Goal: Information Seeking & Learning: Learn about a topic

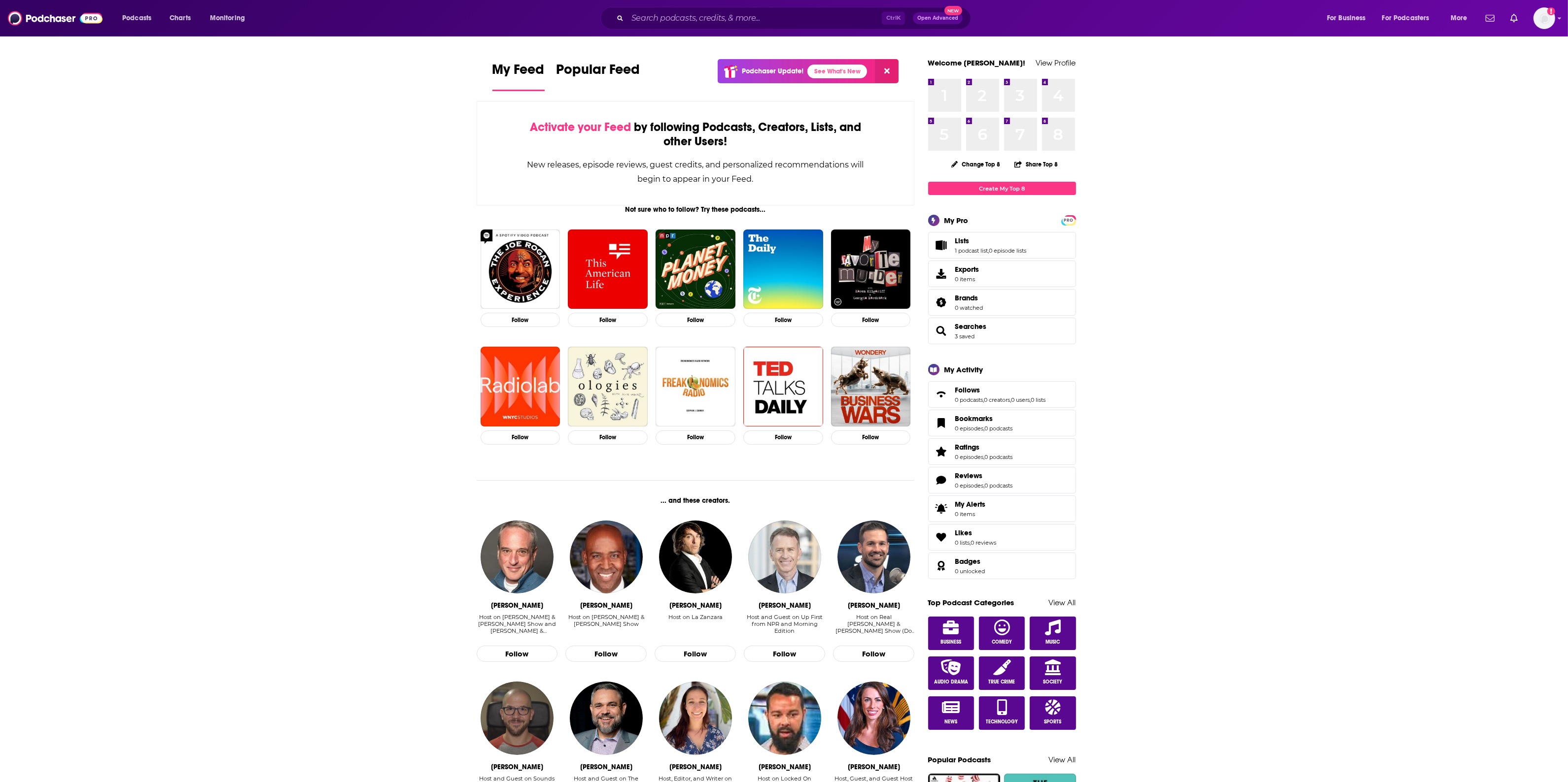
click at [661, 16] on input "Search podcasts, credits, & more..." at bounding box center [755, 18] width 254 height 16
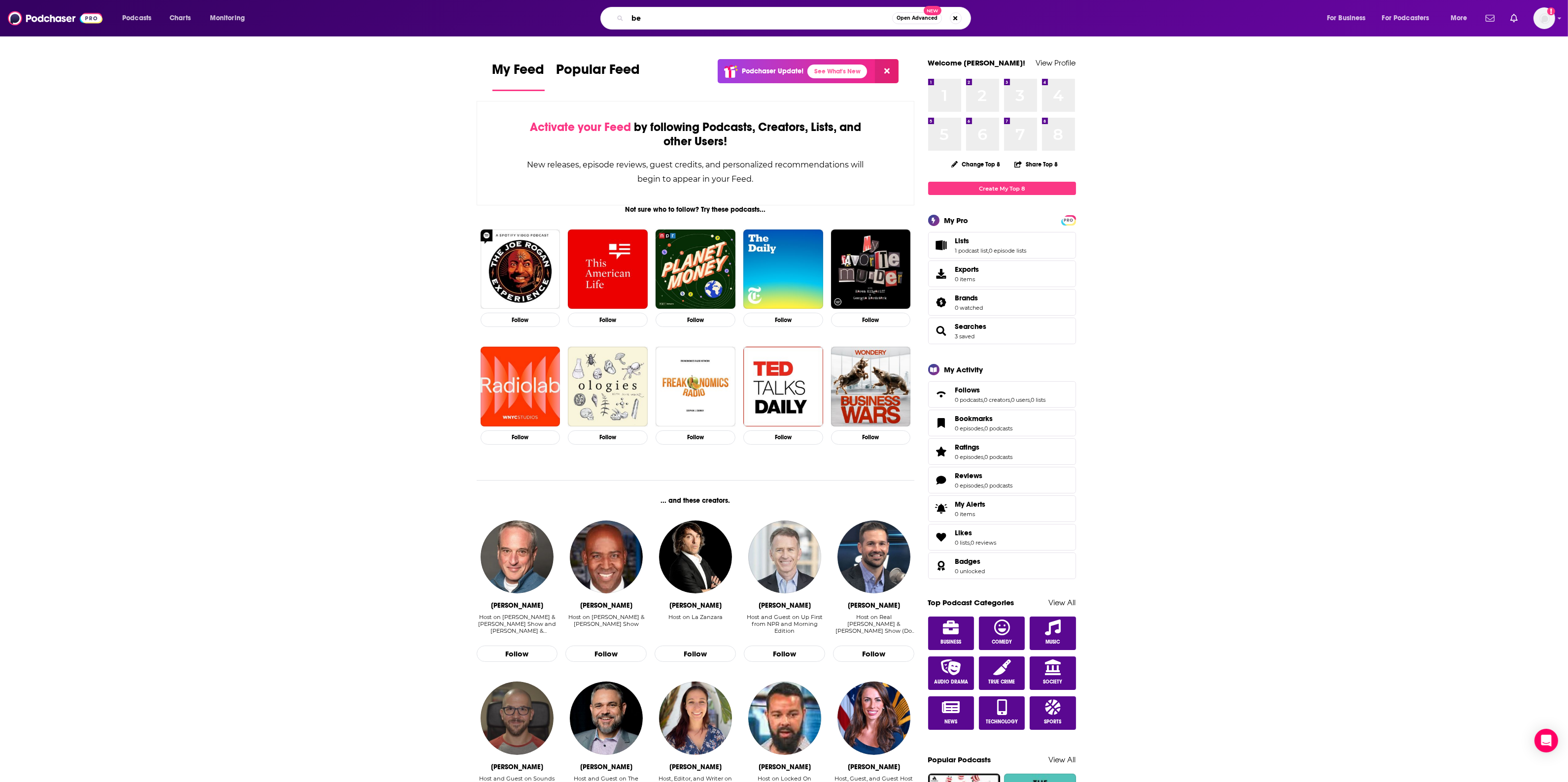
type input "b"
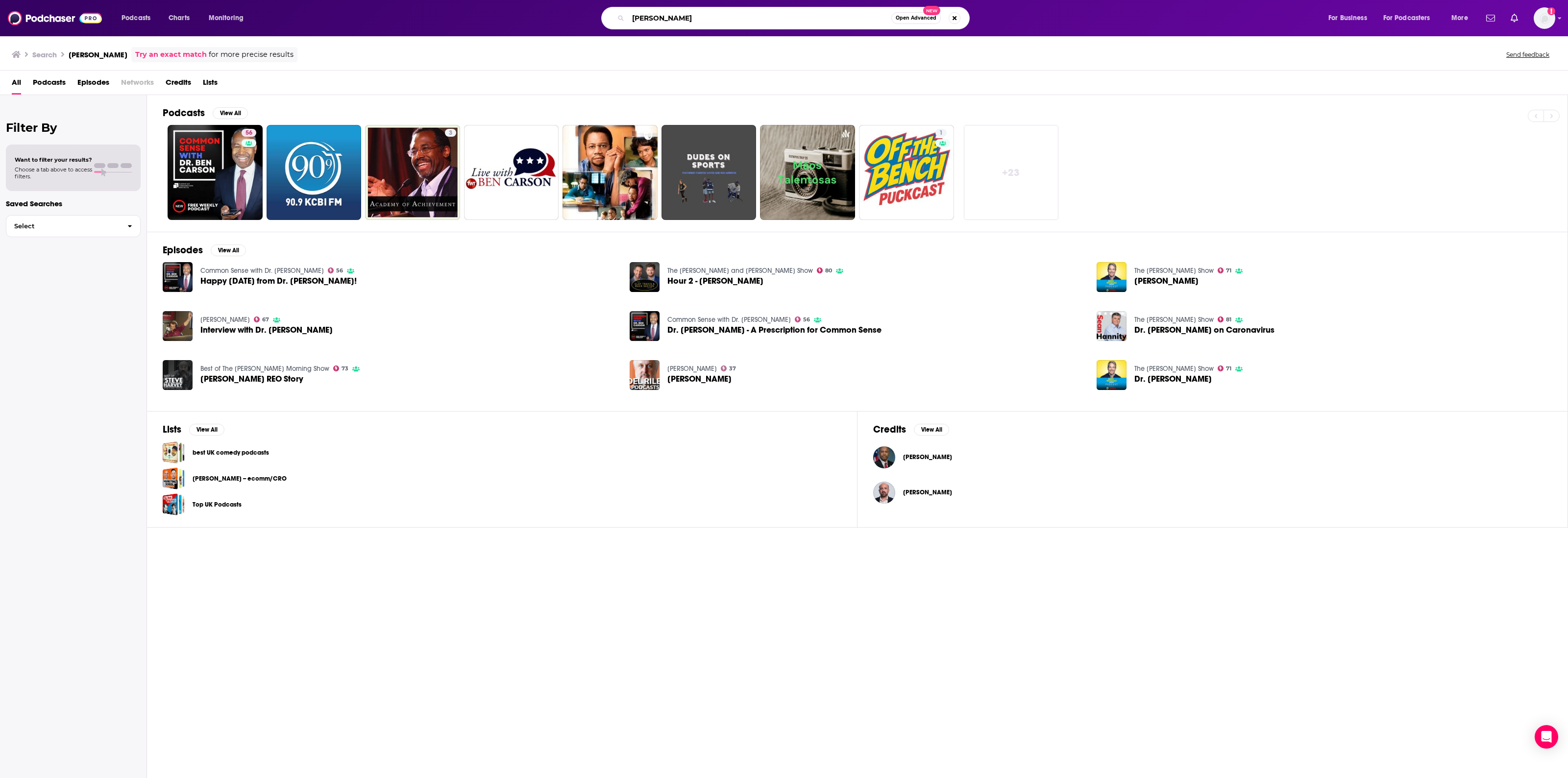
drag, startPoint x: 665, startPoint y: 10, endPoint x: 684, endPoint y: 24, distance: 23.6
click at [665, 10] on input "[PERSON_NAME]" at bounding box center [760, 18] width 263 height 16
drag, startPoint x: 684, startPoint y: 24, endPoint x: 624, endPoint y: 26, distance: 60.0
click at [624, 26] on div "[PERSON_NAME] Open Advanced New" at bounding box center [785, 18] width 368 height 23
type input "[PERSON_NAME]"
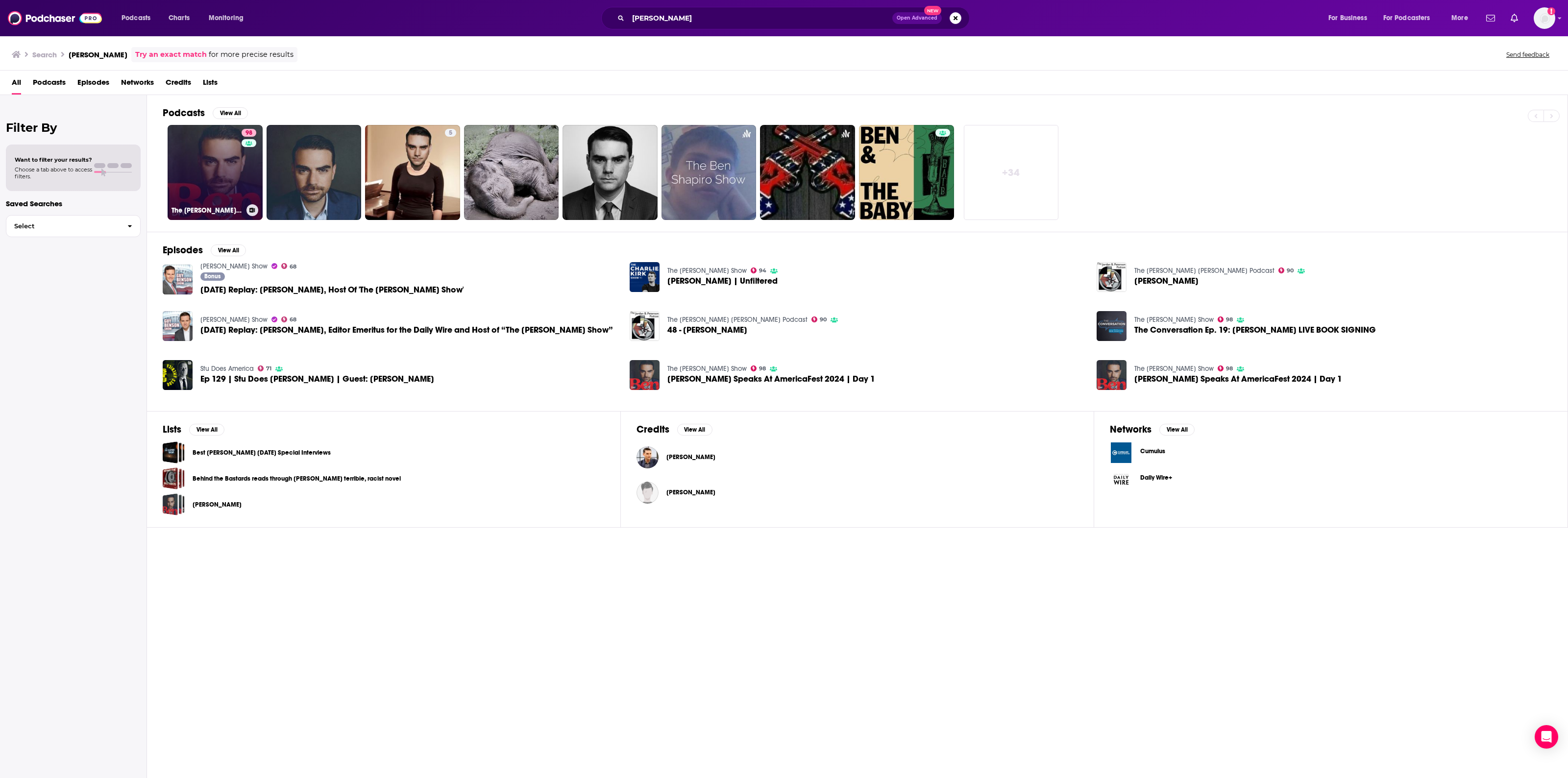
click at [227, 159] on link "98 The [PERSON_NAME] Show" at bounding box center [215, 173] width 95 height 95
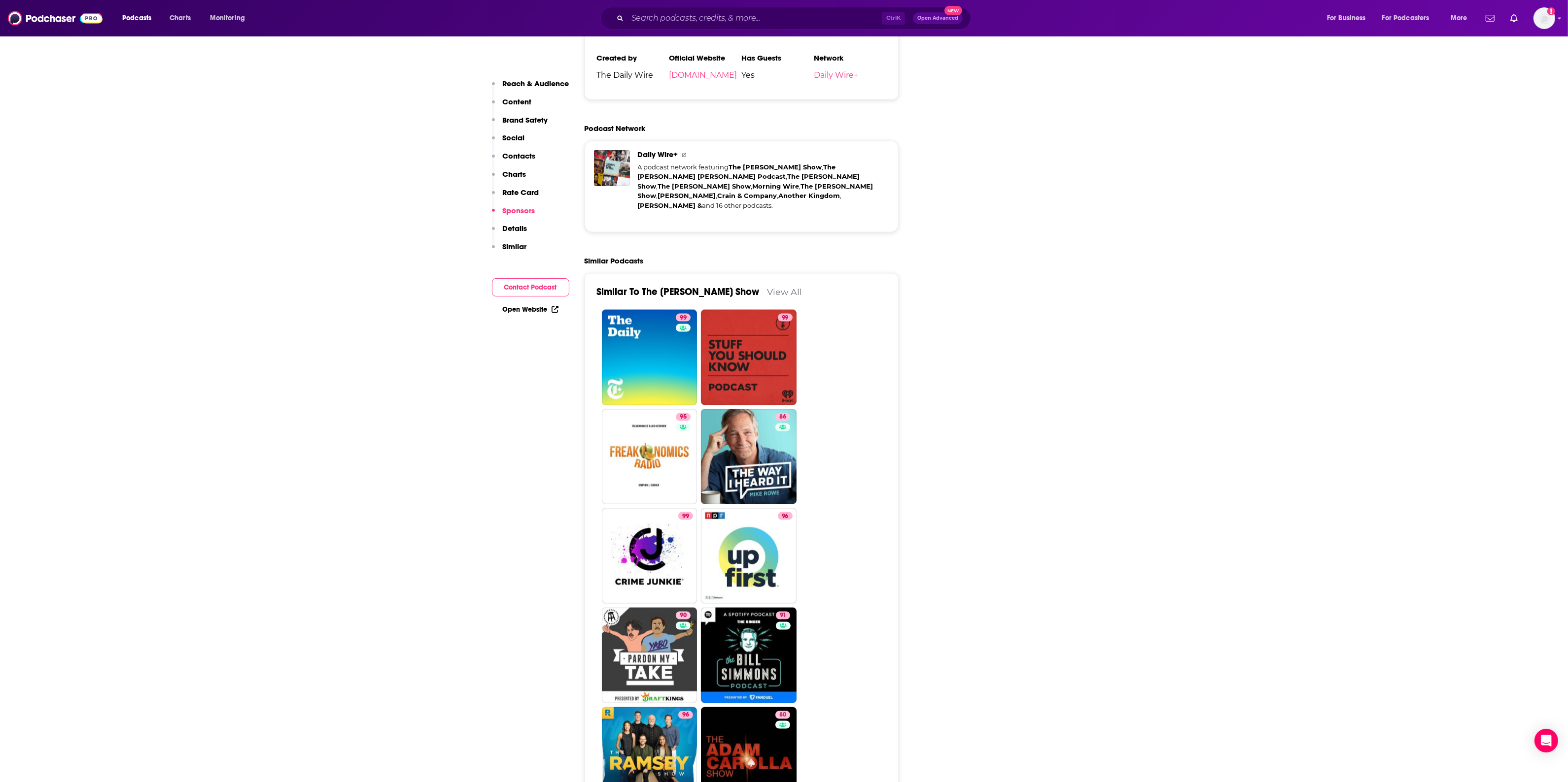
scroll to position [2401, 0]
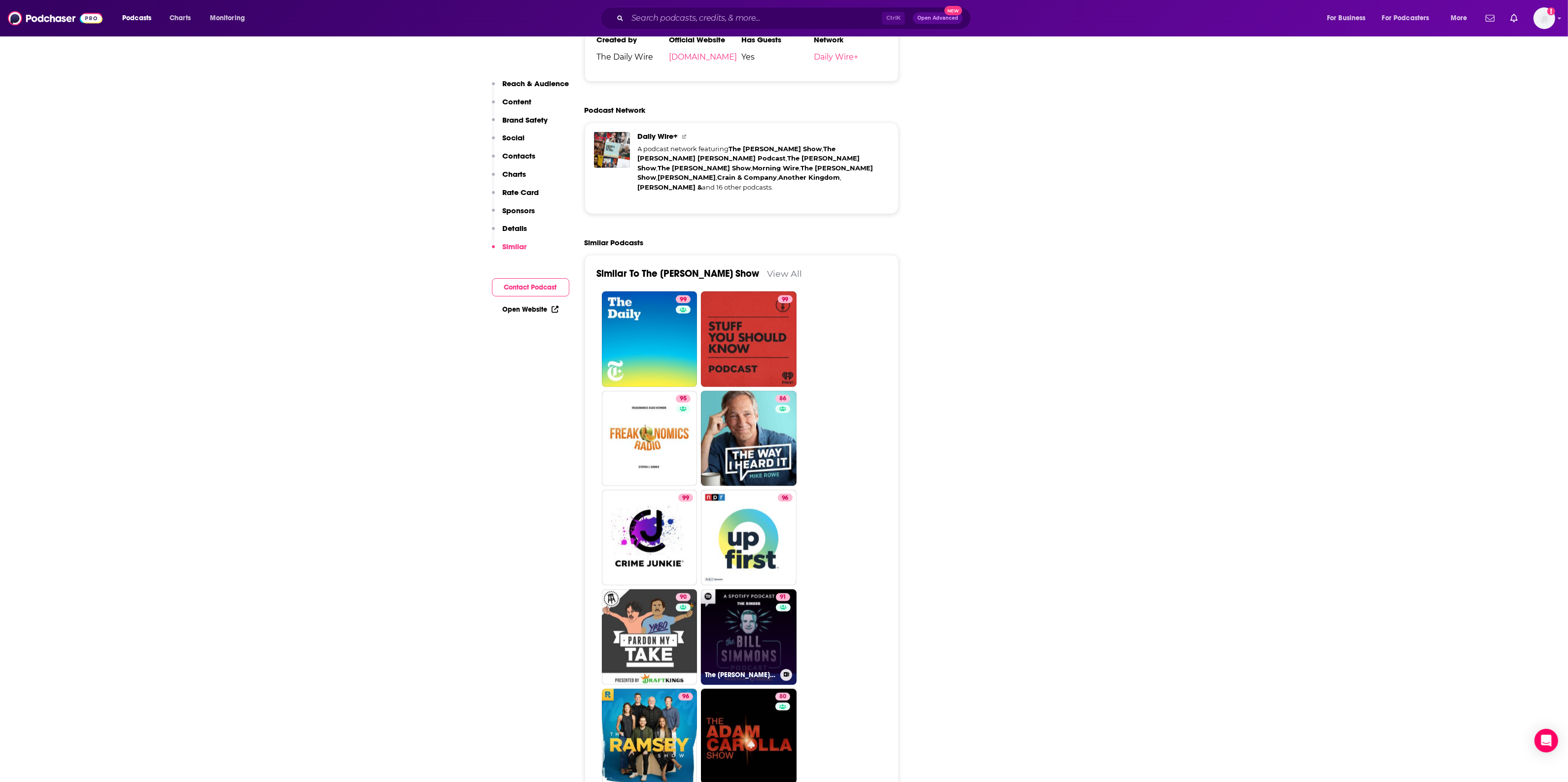
click at [745, 590] on link "91 The [PERSON_NAME] Podcast" at bounding box center [748, 637] width 96 height 96
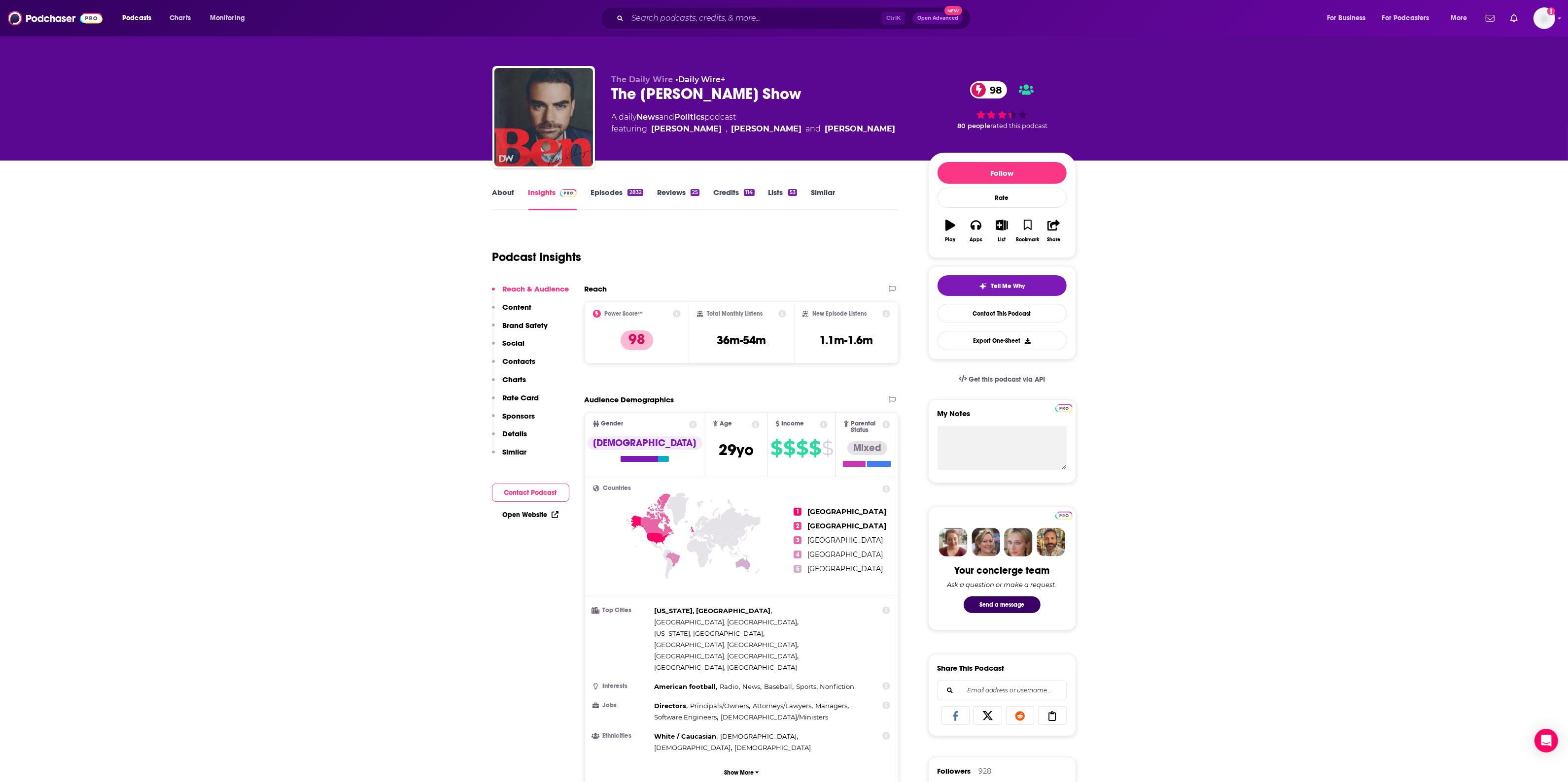
type input "[URL][DOMAIN_NAME][PERSON_NAME]"
click at [669, 10] on div "Ctrl K Open Advanced New" at bounding box center [785, 18] width 370 height 23
click at [653, 17] on input "Search podcasts, credits, & more..." at bounding box center [755, 18] width 254 height 16
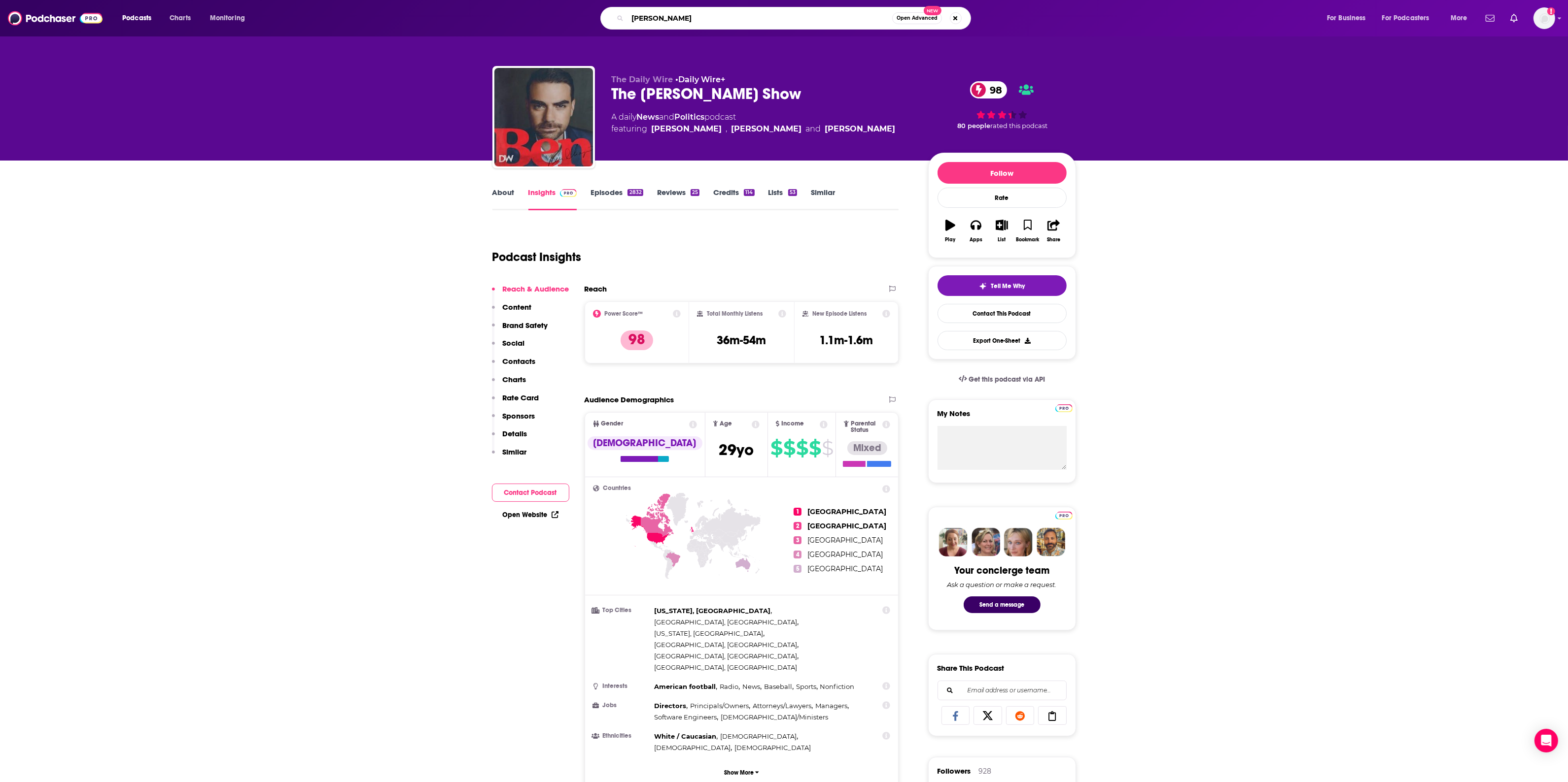
type input "[PERSON_NAME]"
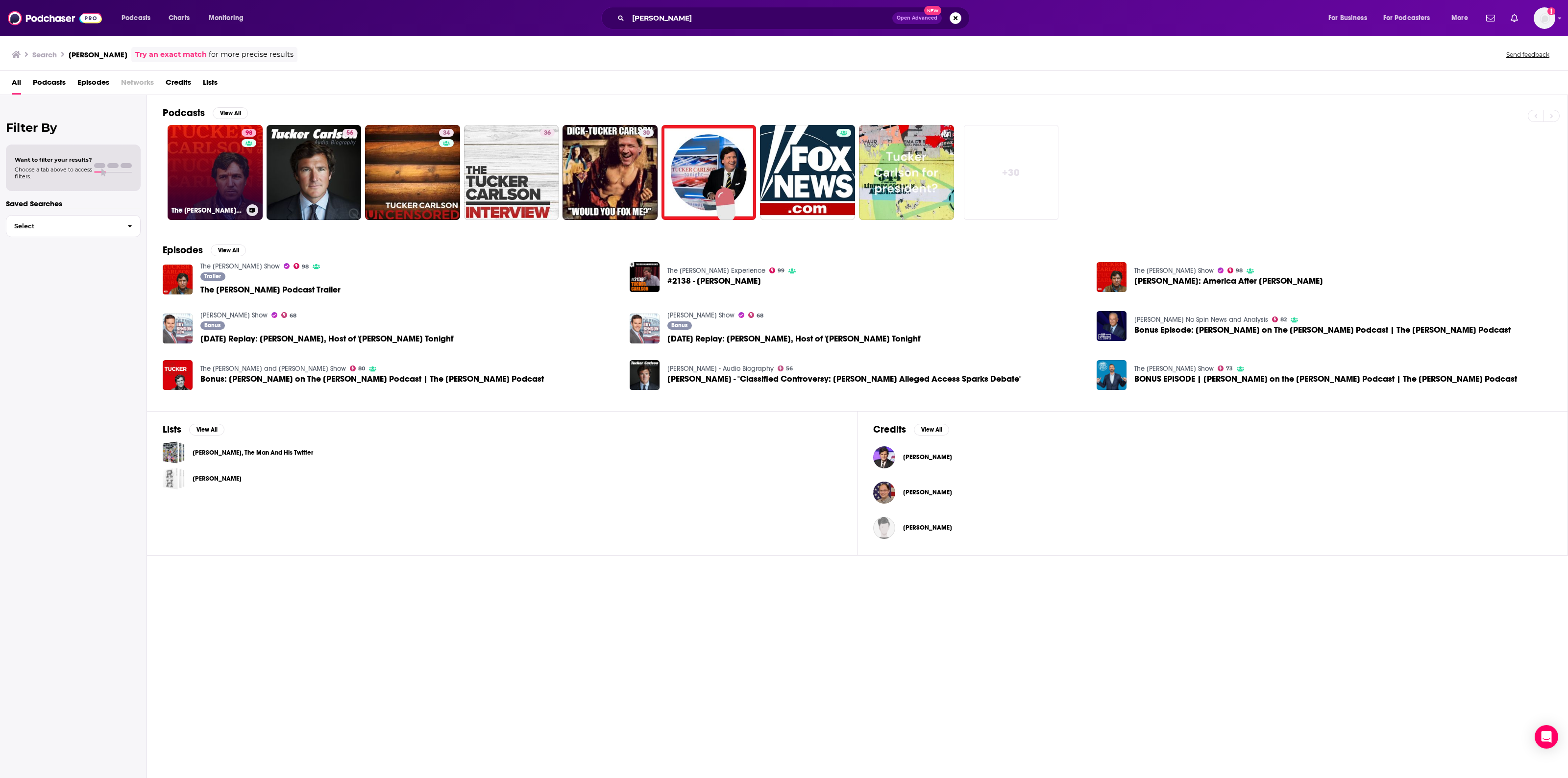
click at [185, 152] on link "98 The [PERSON_NAME] Show" at bounding box center [215, 173] width 95 height 95
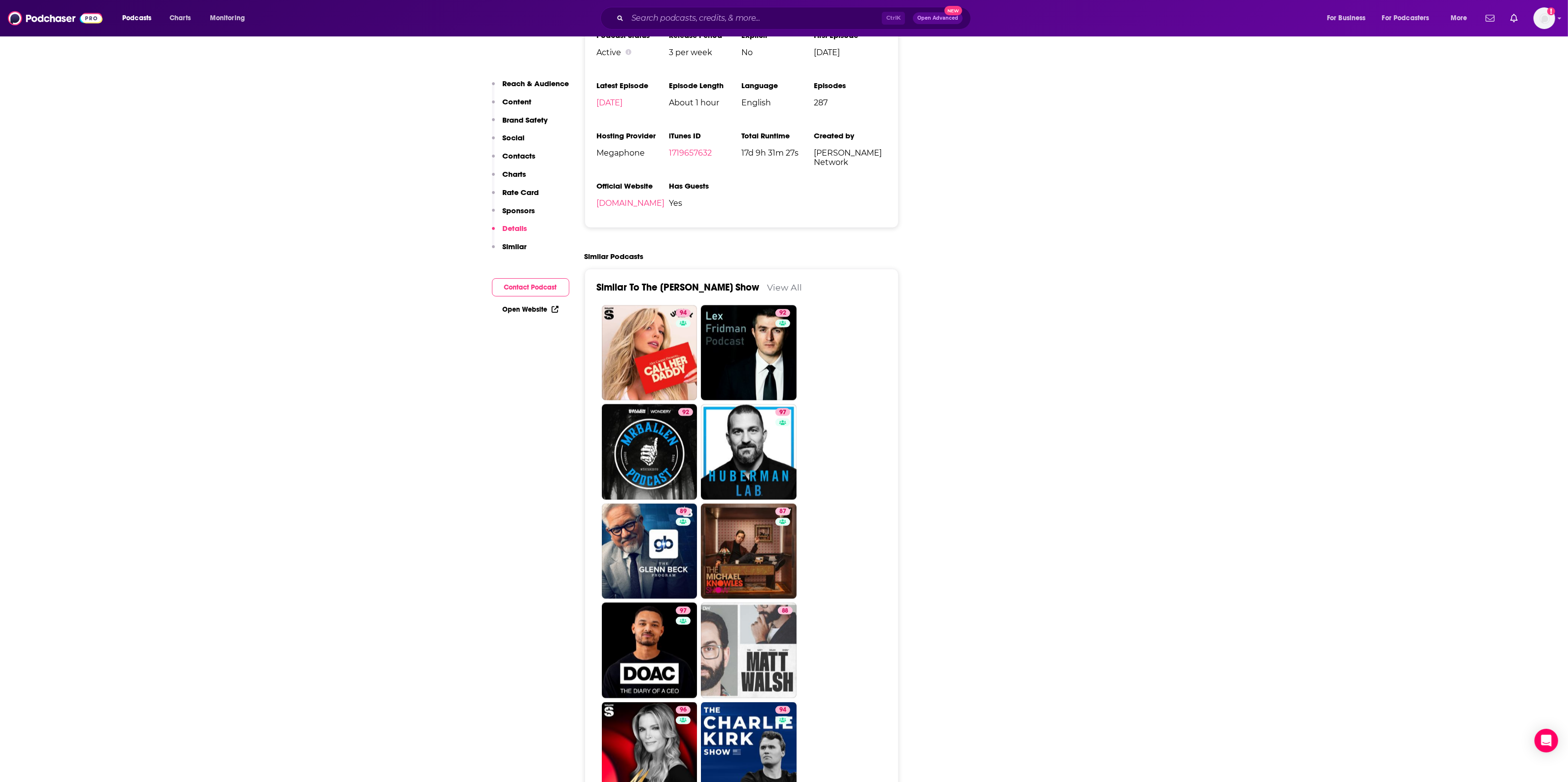
scroll to position [2217, 0]
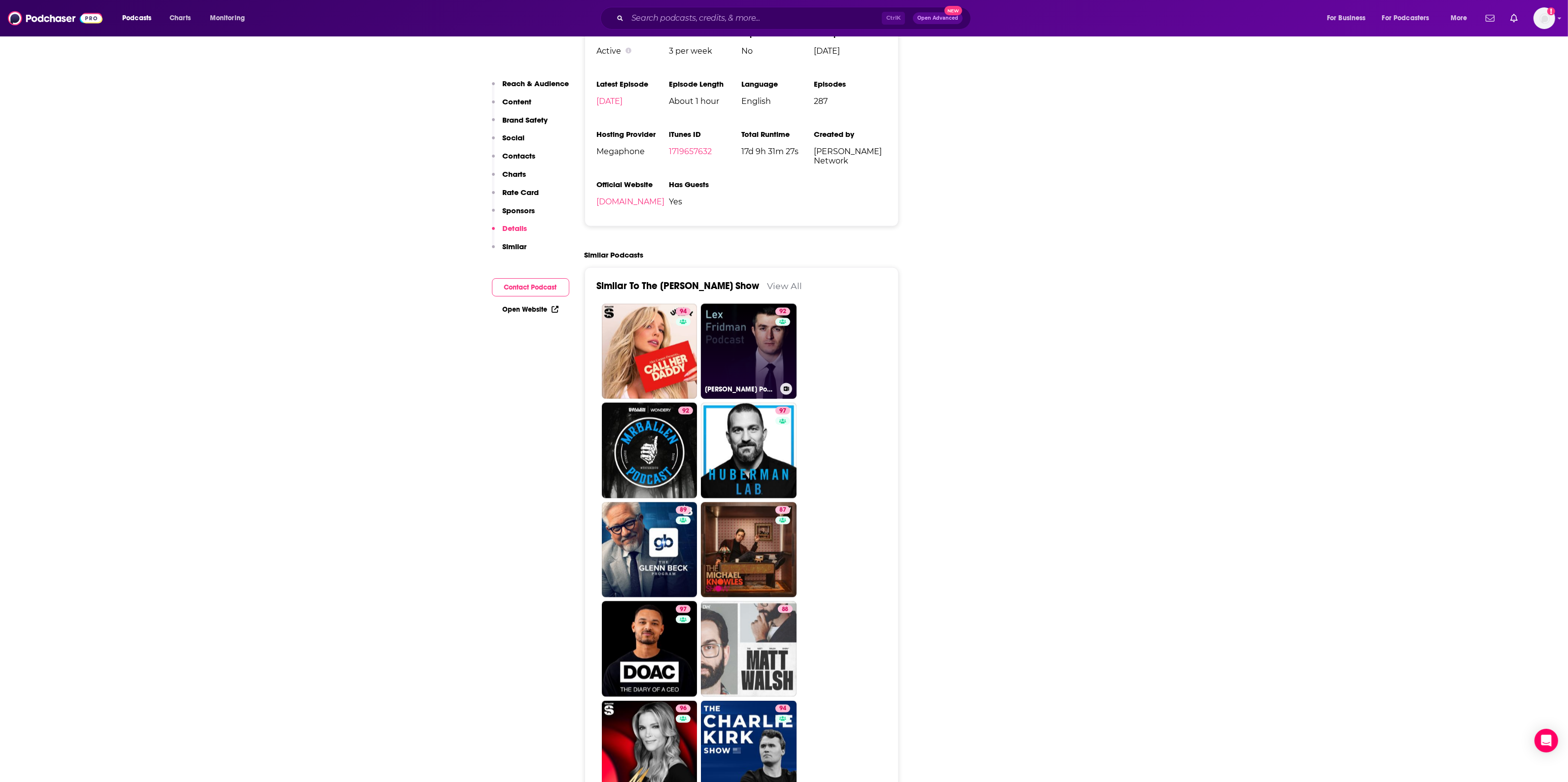
click at [737, 306] on link "92 [PERSON_NAME] Podcast" at bounding box center [748, 351] width 96 height 96
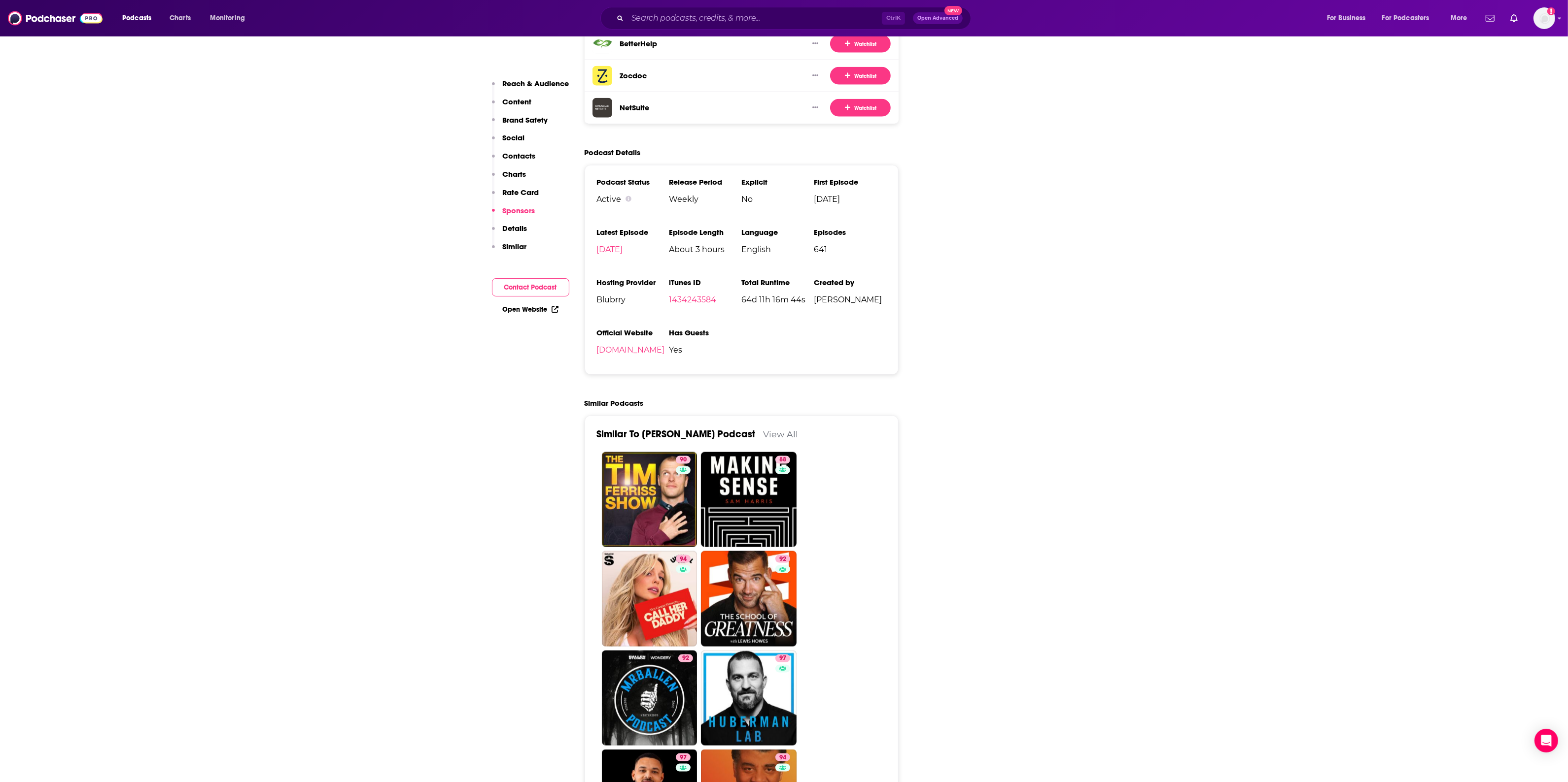
scroll to position [2217, 0]
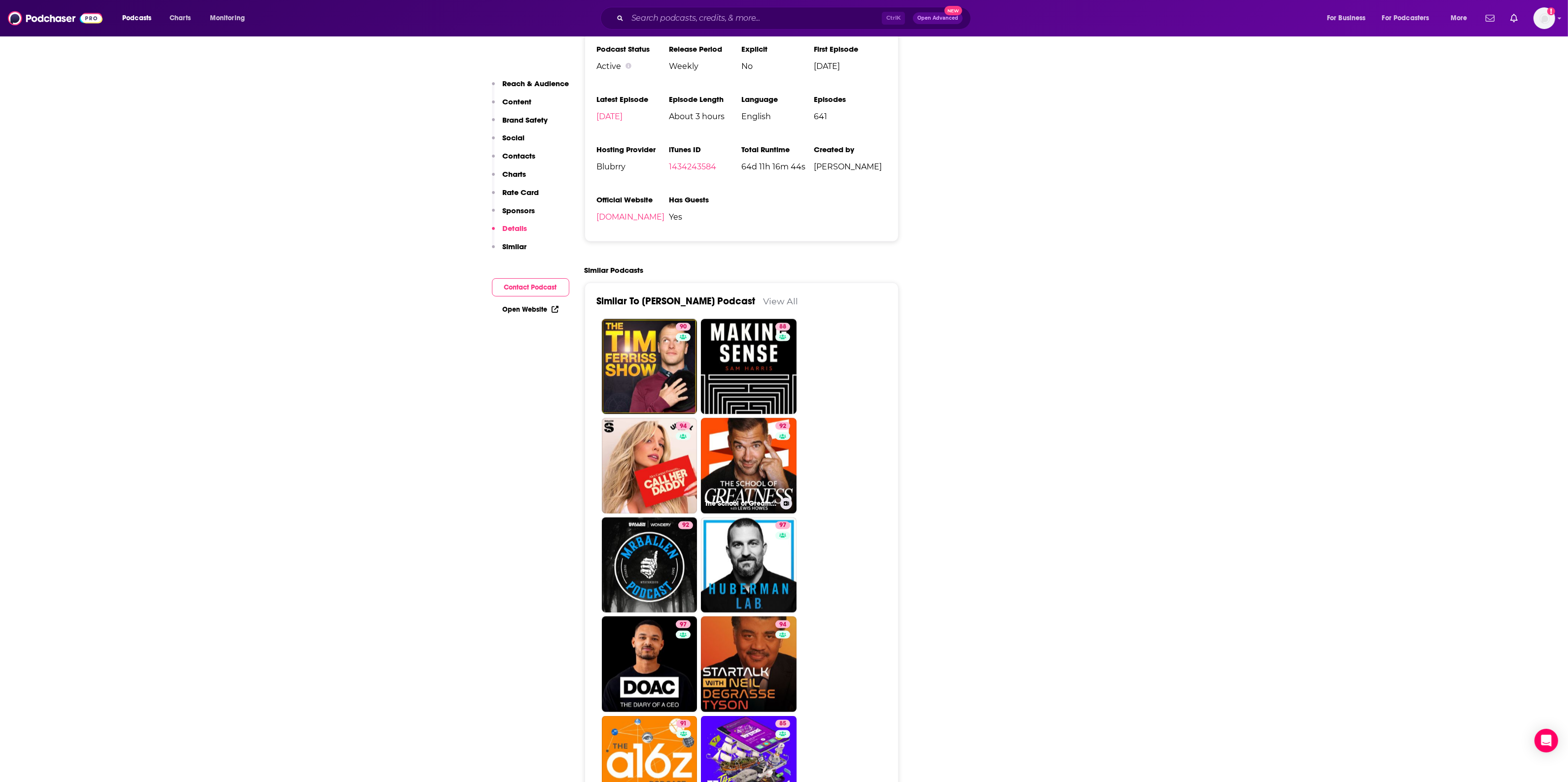
drag, startPoint x: 742, startPoint y: 402, endPoint x: 910, endPoint y: 410, distance: 168.2
click at [742, 418] on link "92 The School of Greatness" at bounding box center [748, 466] width 96 height 96
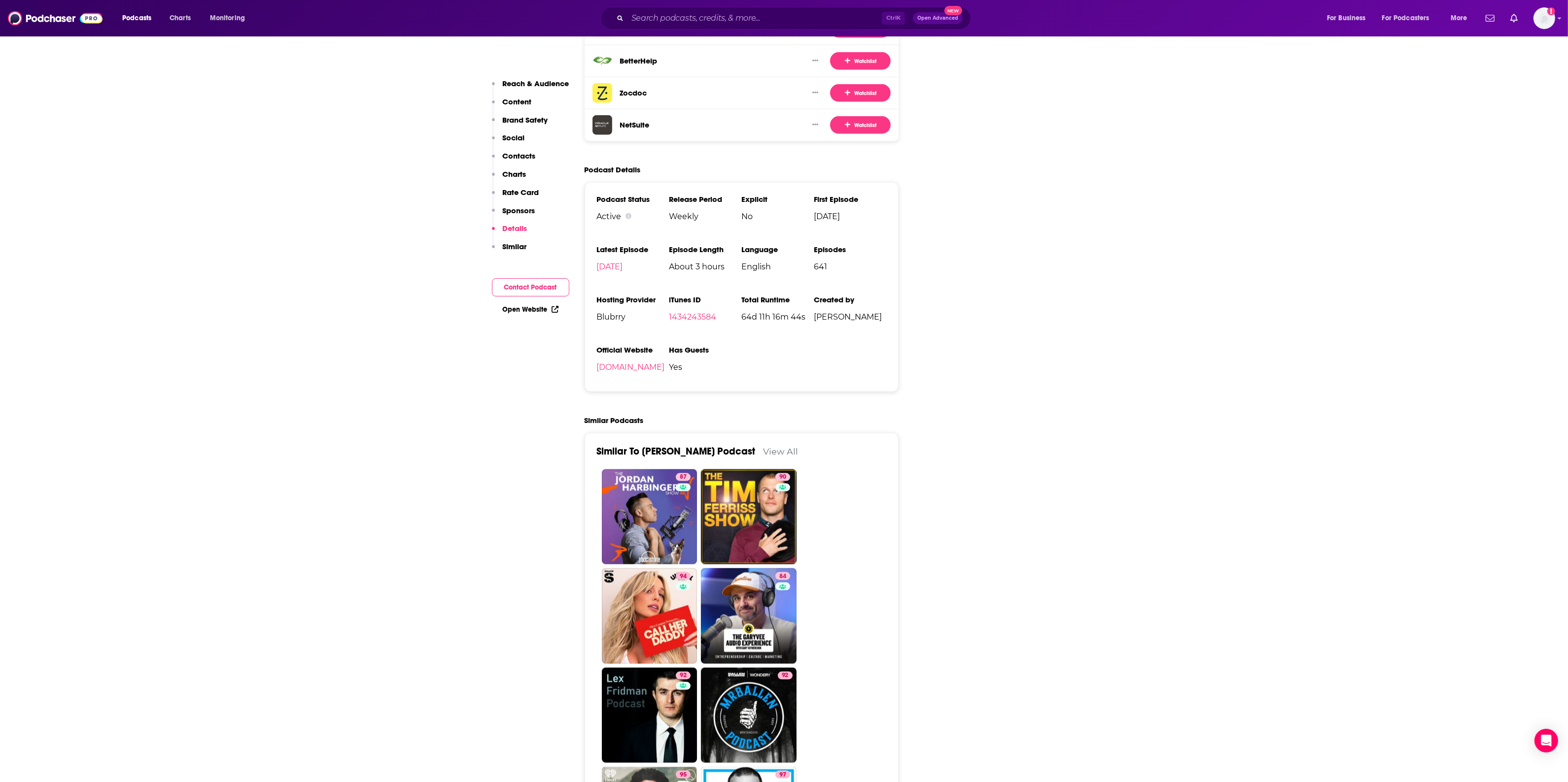
scroll to position [2093, 0]
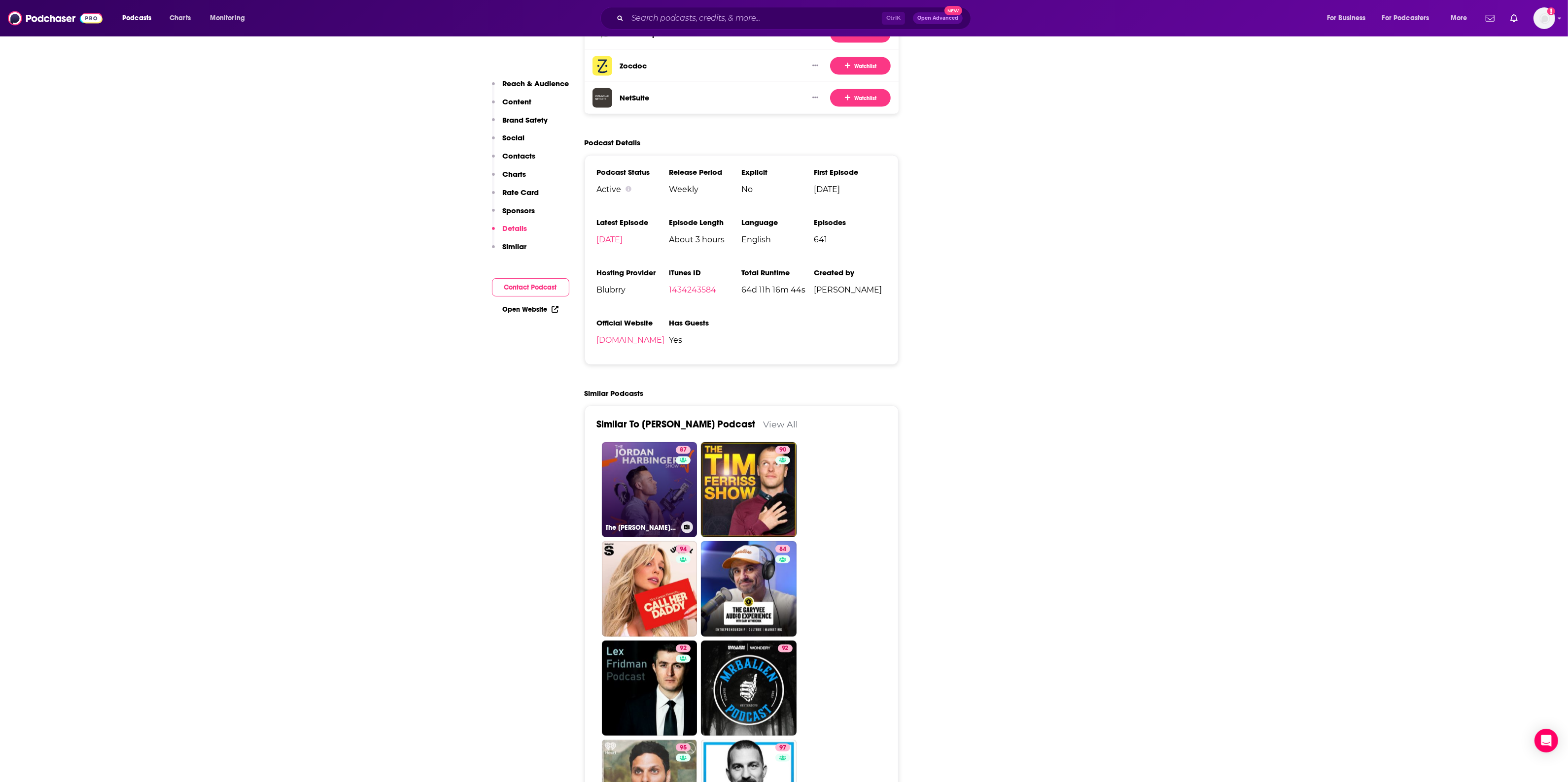
click at [654, 443] on link "87 The [PERSON_NAME] Show" at bounding box center [650, 490] width 96 height 96
type input "[URL][DOMAIN_NAME]"
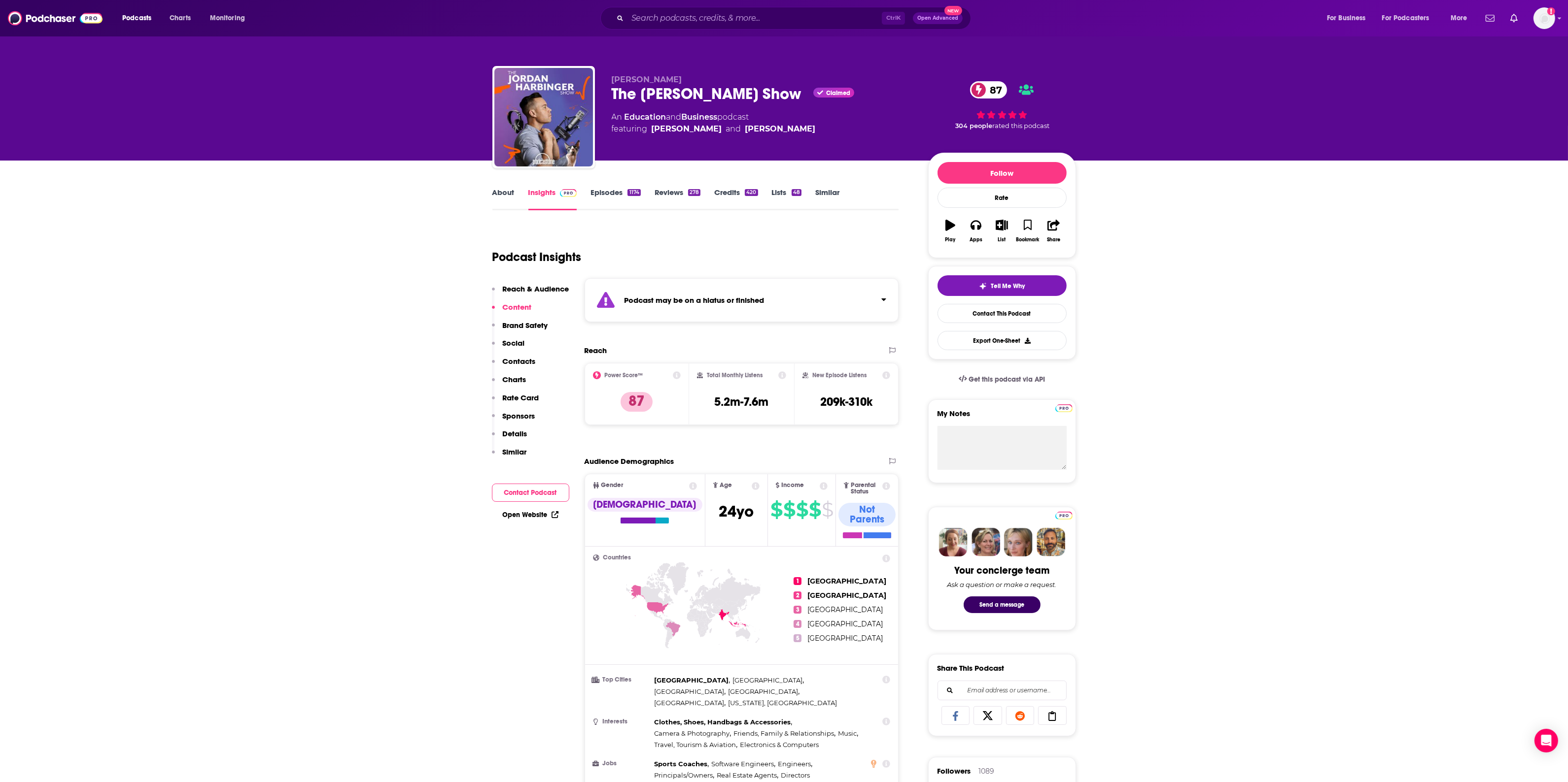
click at [499, 196] on link "About" at bounding box center [503, 199] width 22 height 23
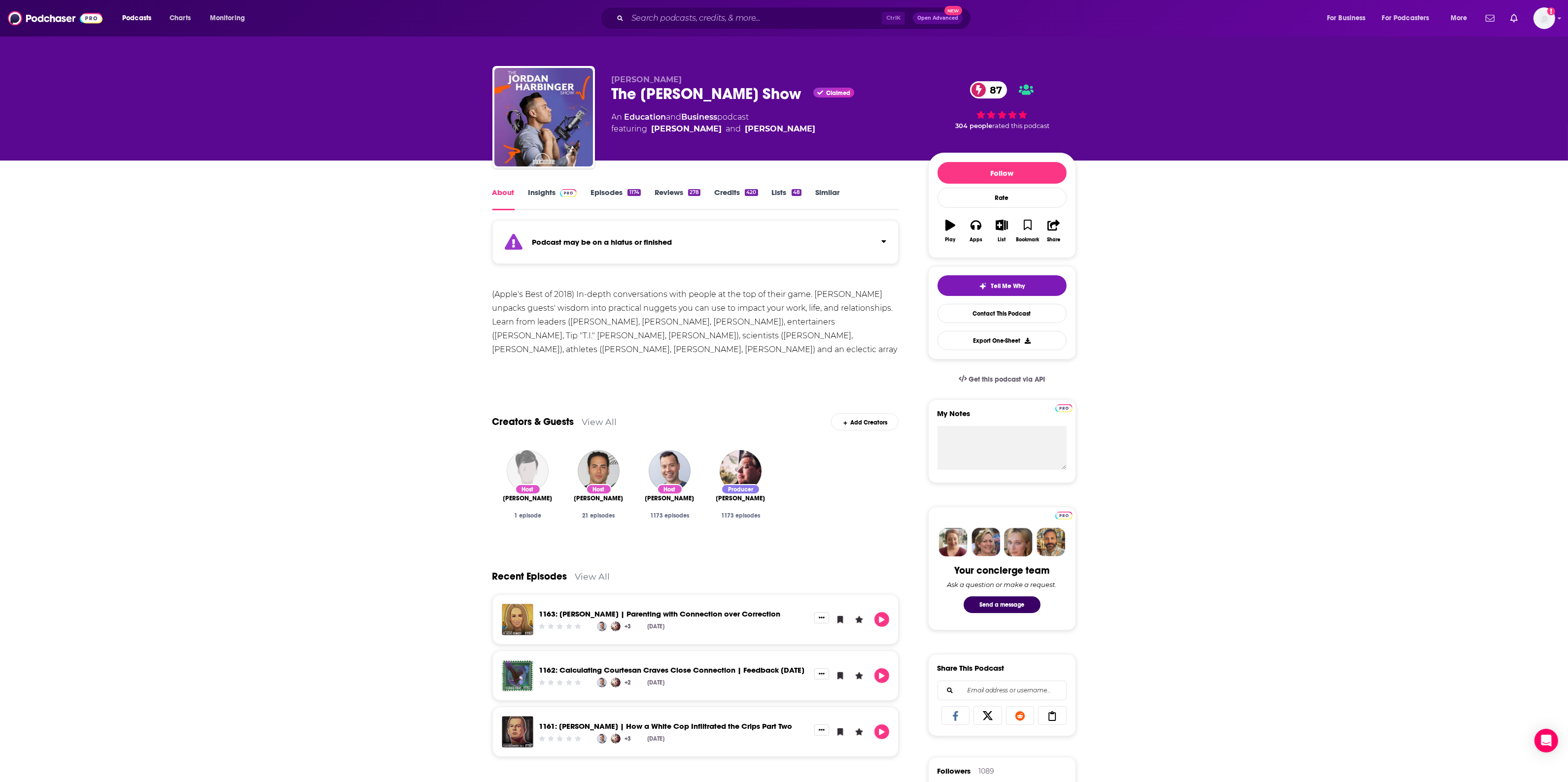
click at [538, 199] on link "Insights" at bounding box center [553, 199] width 49 height 23
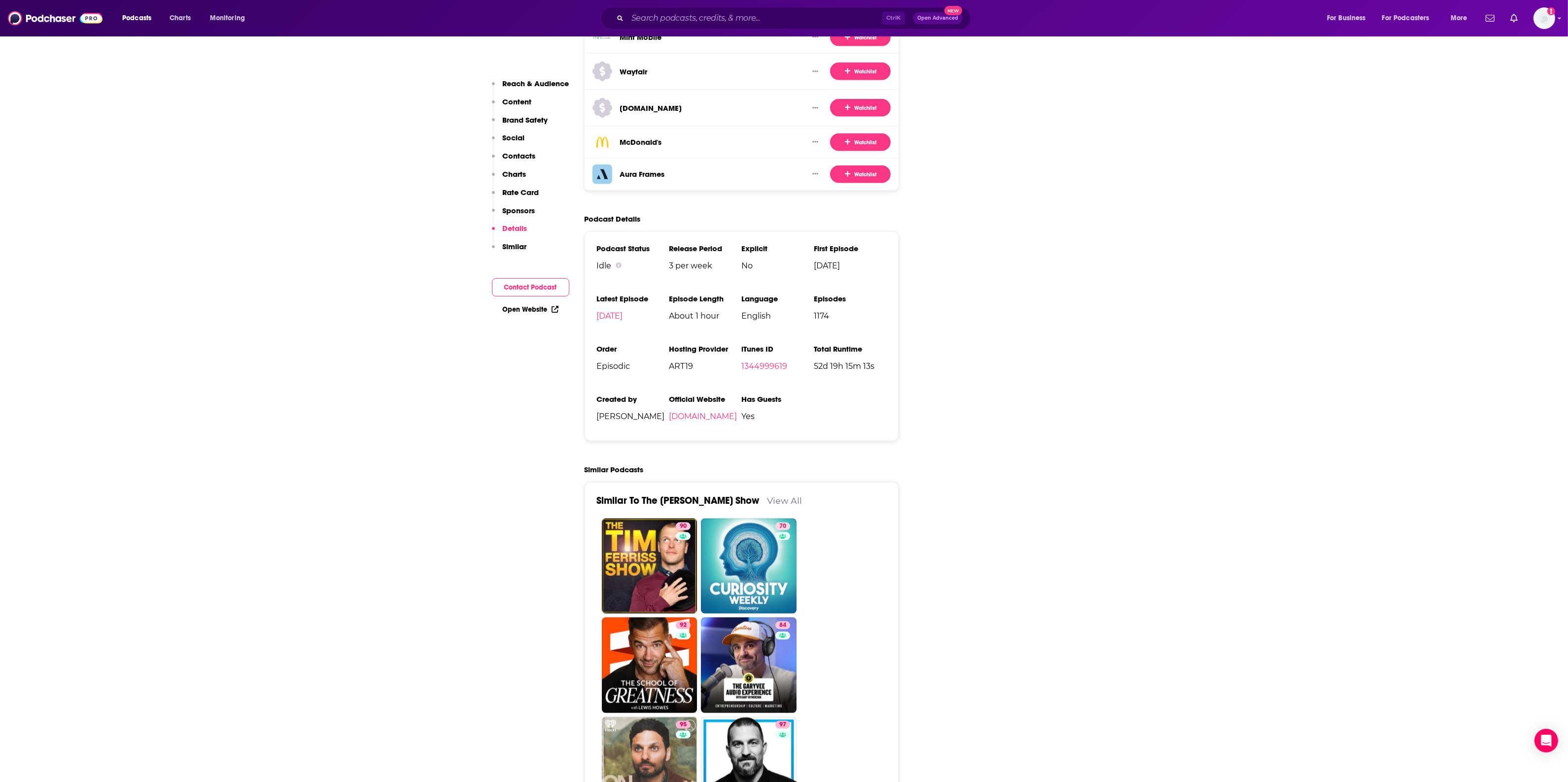
scroll to position [2093, 0]
click at [636, 520] on link "90 The [PERSON_NAME] Show" at bounding box center [650, 566] width 96 height 96
type input "[URL][DOMAIN_NAME][PERSON_NAME]"
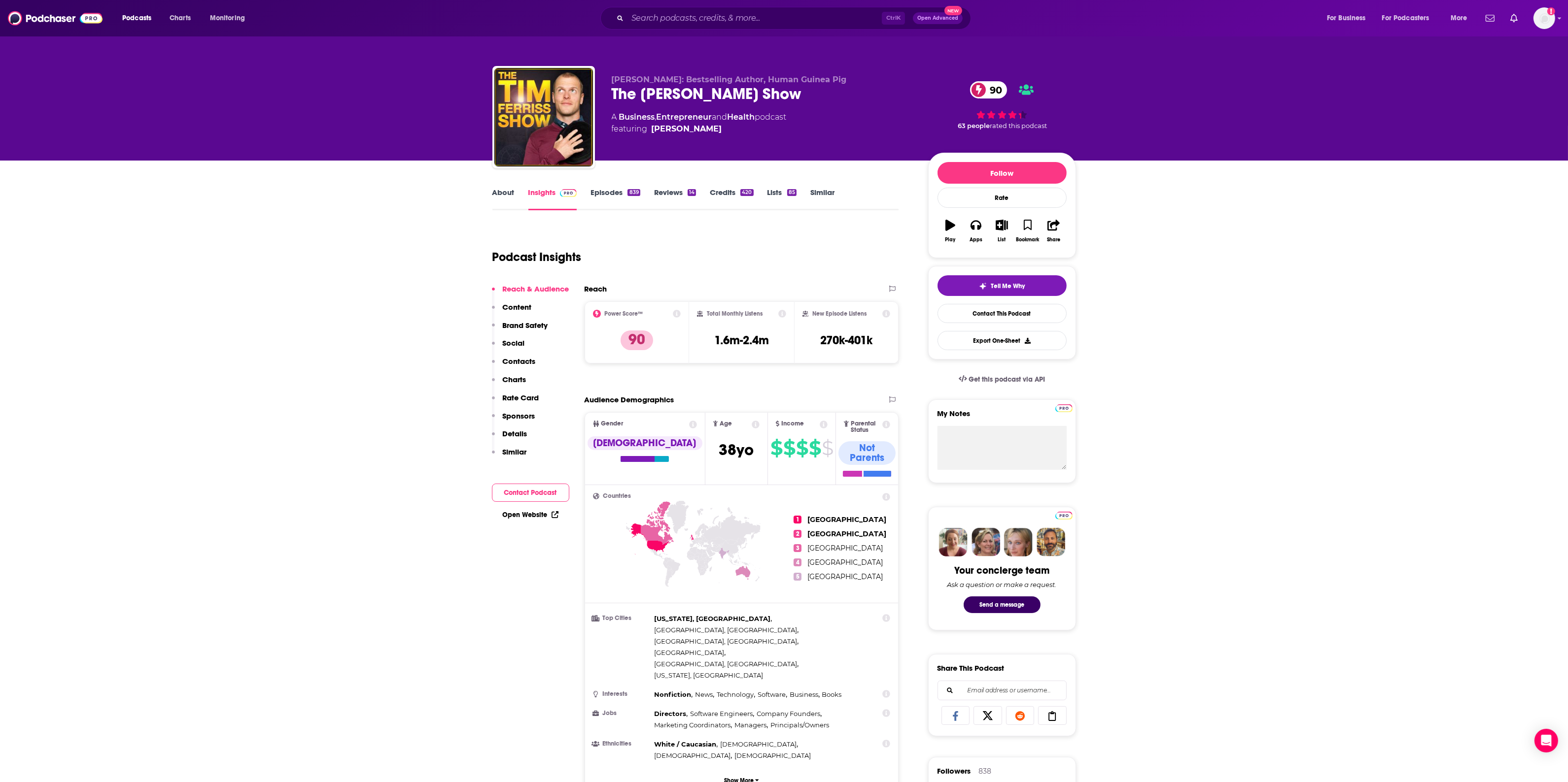
scroll to position [246, 0]
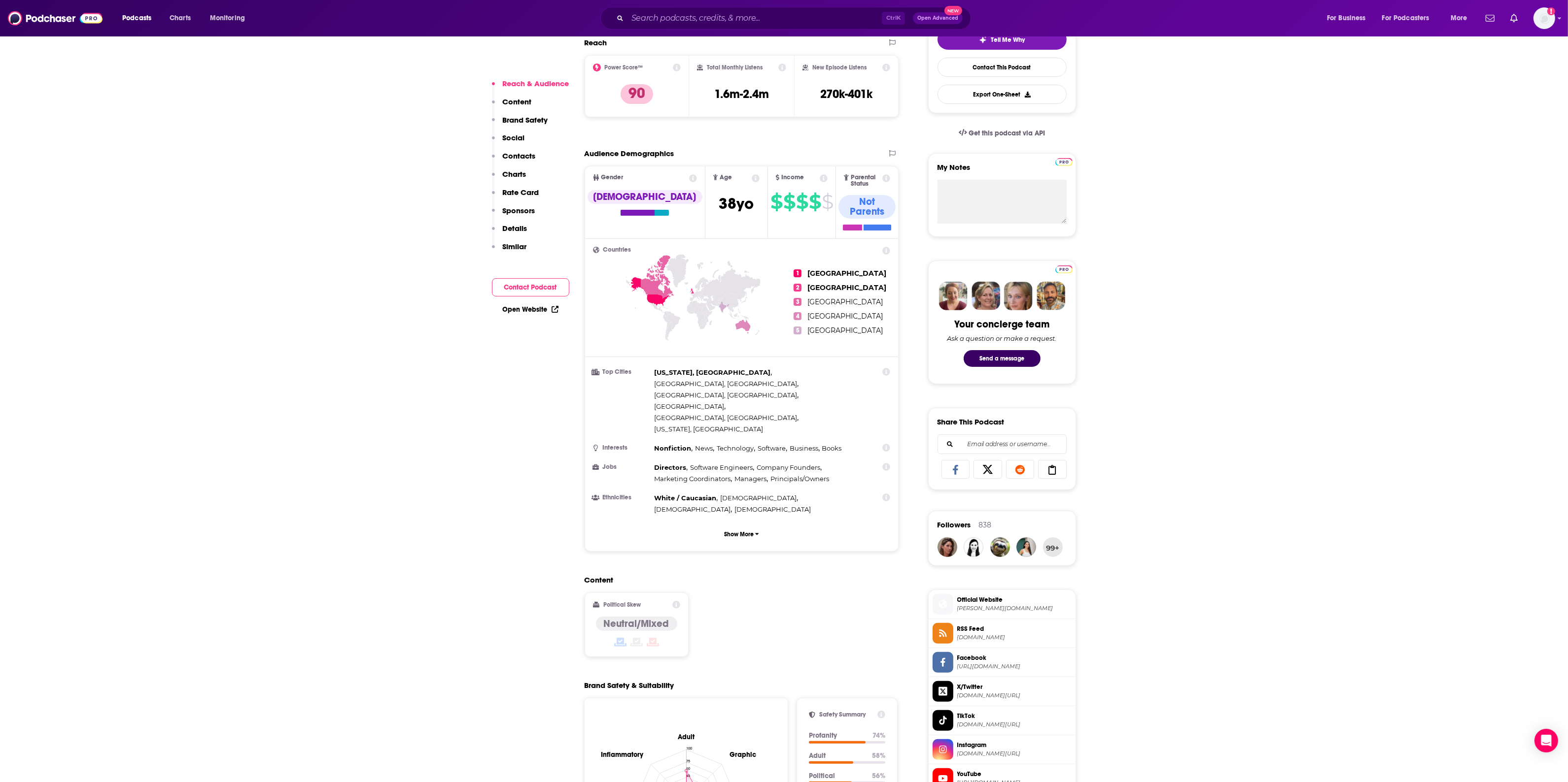
click at [624, 602] on h2 "Political Skew" at bounding box center [622, 605] width 38 height 7
drag, startPoint x: 632, startPoint y: 559, endPoint x: 637, endPoint y: 566, distance: 8.6
click at [632, 617] on div "Neutral/Mixed" at bounding box center [636, 624] width 81 height 14
drag, startPoint x: 639, startPoint y: 568, endPoint x: 662, endPoint y: 580, distance: 25.9
click at [641, 617] on div "Neutral/Mixed" at bounding box center [636, 632] width 81 height 32
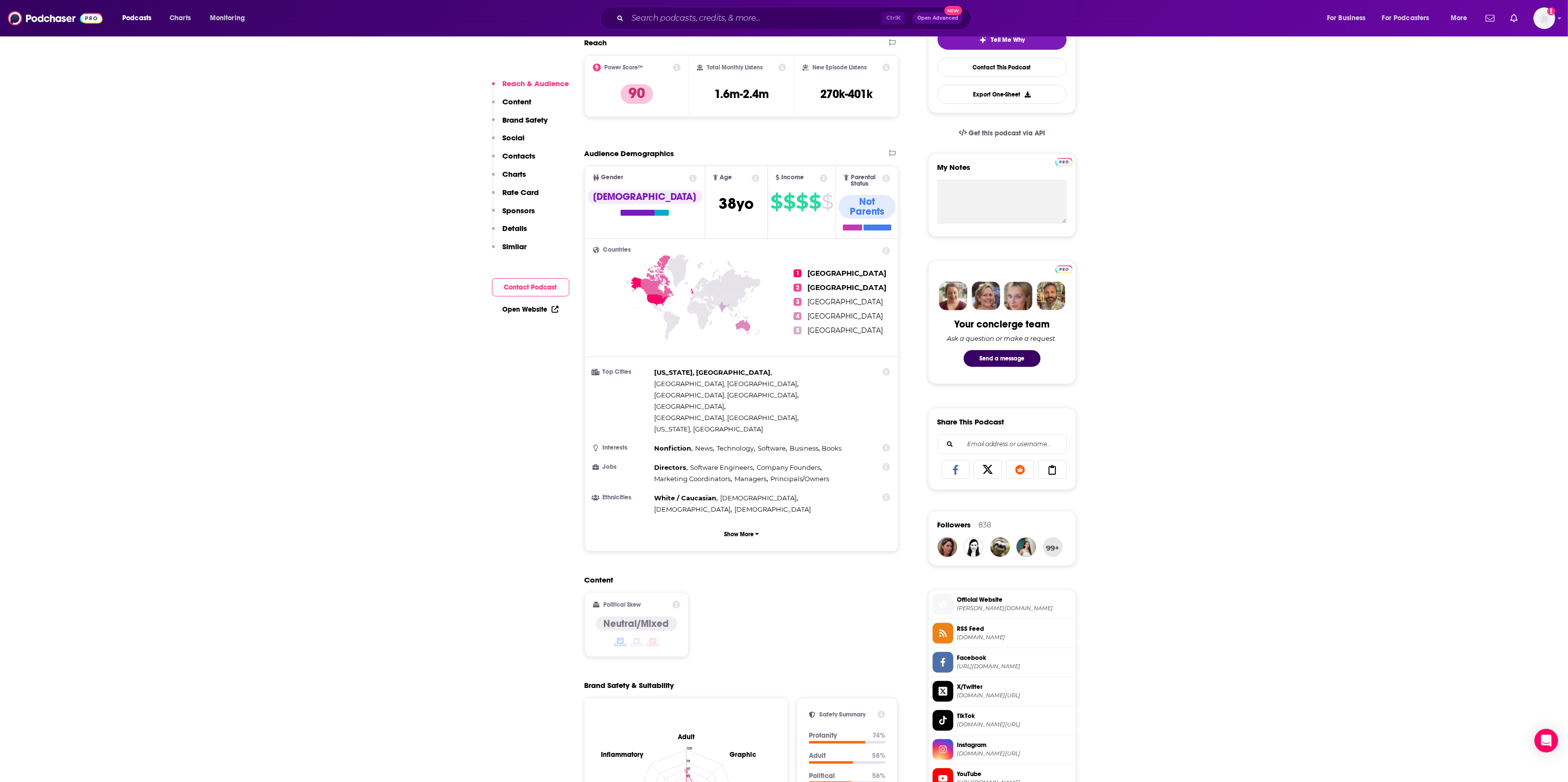
click at [662, 637] on div at bounding box center [636, 642] width 81 height 12
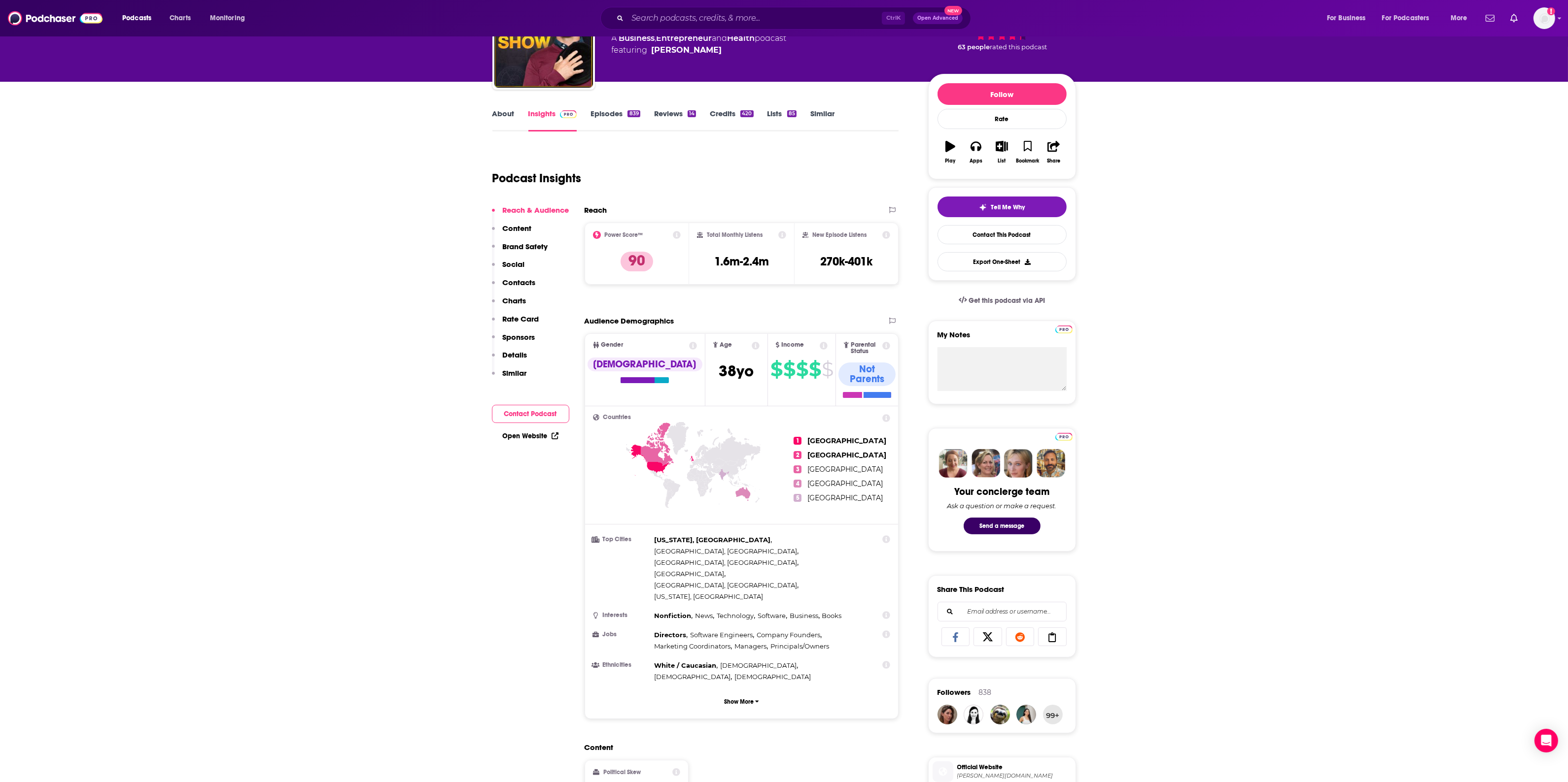
scroll to position [0, 0]
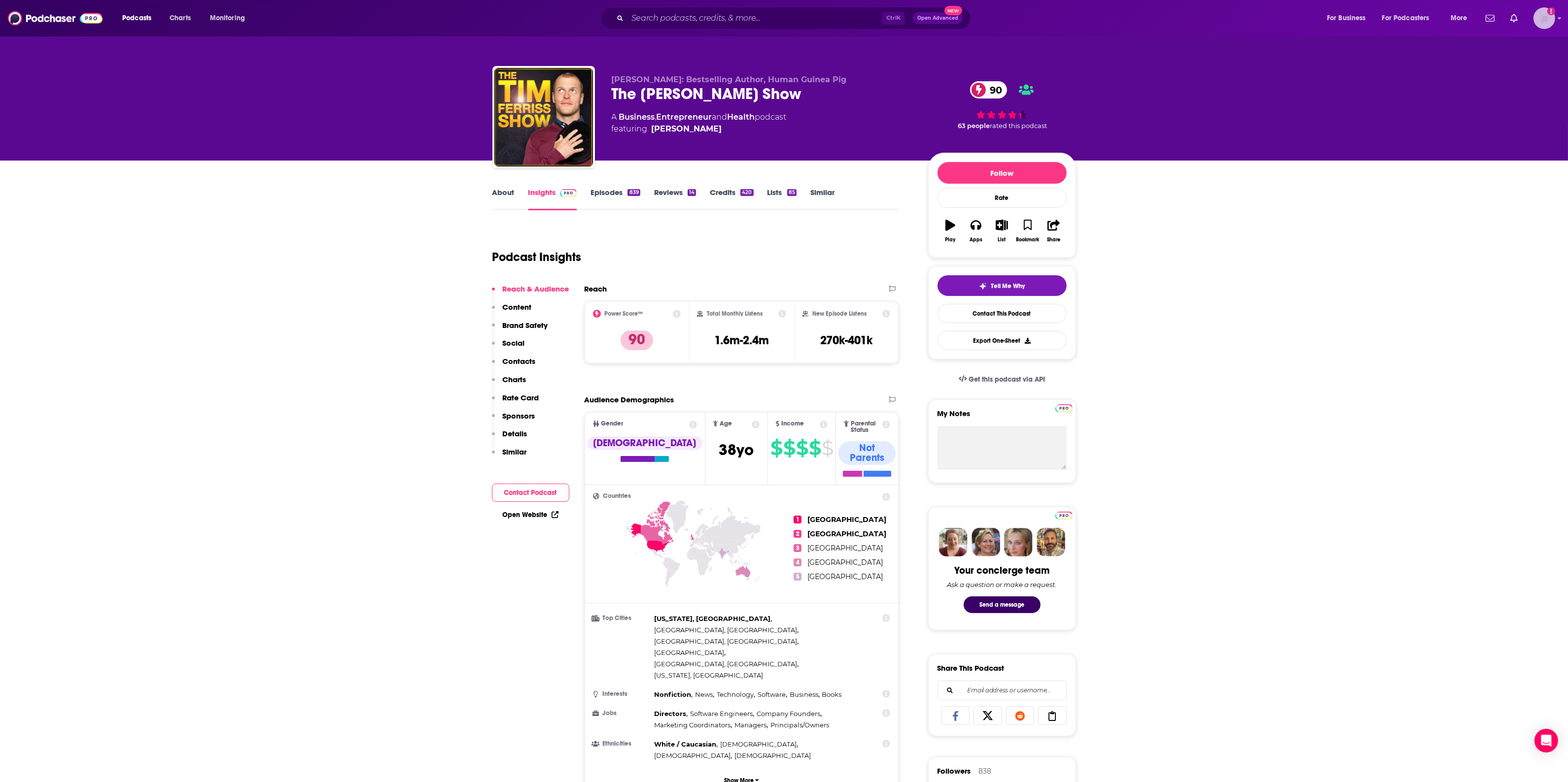
click at [1546, 19] on img "Logged in as Tessarossi87" at bounding box center [1544, 18] width 21 height 21
click at [803, 19] on input "Search podcasts, credits, & more..." at bounding box center [755, 18] width 254 height 16
click at [728, 14] on input "Search podcasts, credits, & more..." at bounding box center [755, 18] width 254 height 16
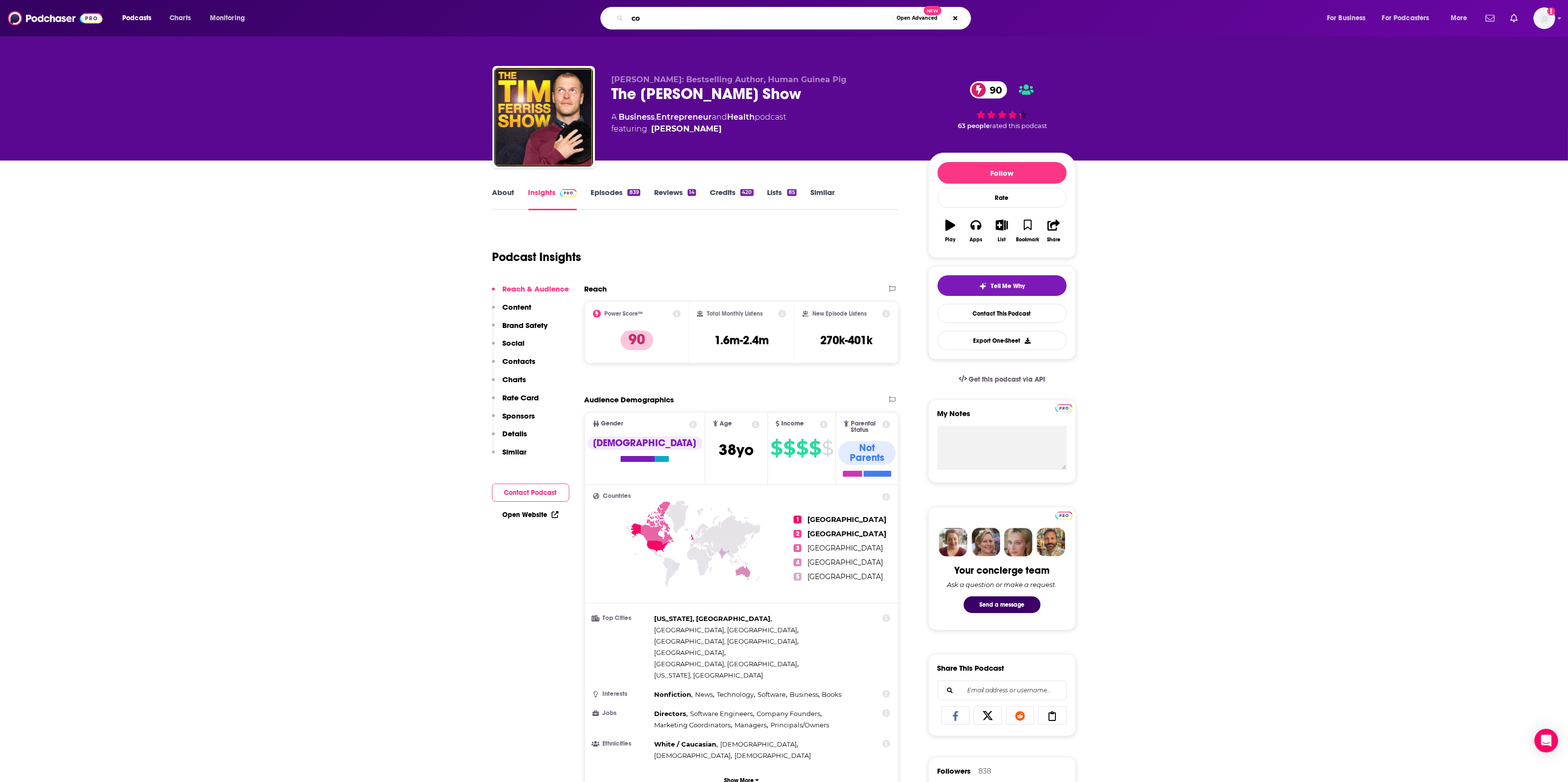
type input "c"
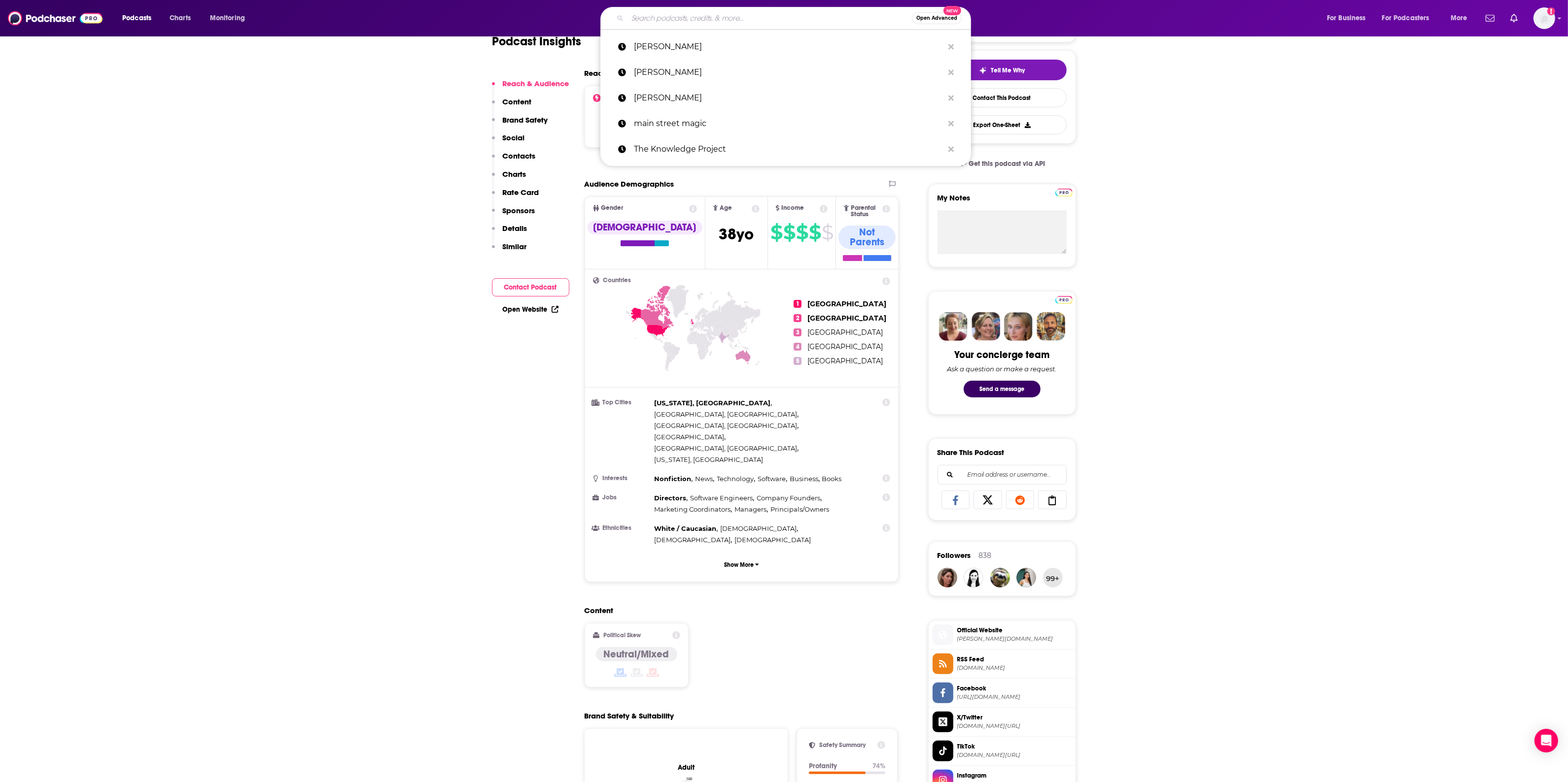
scroll to position [308, 0]
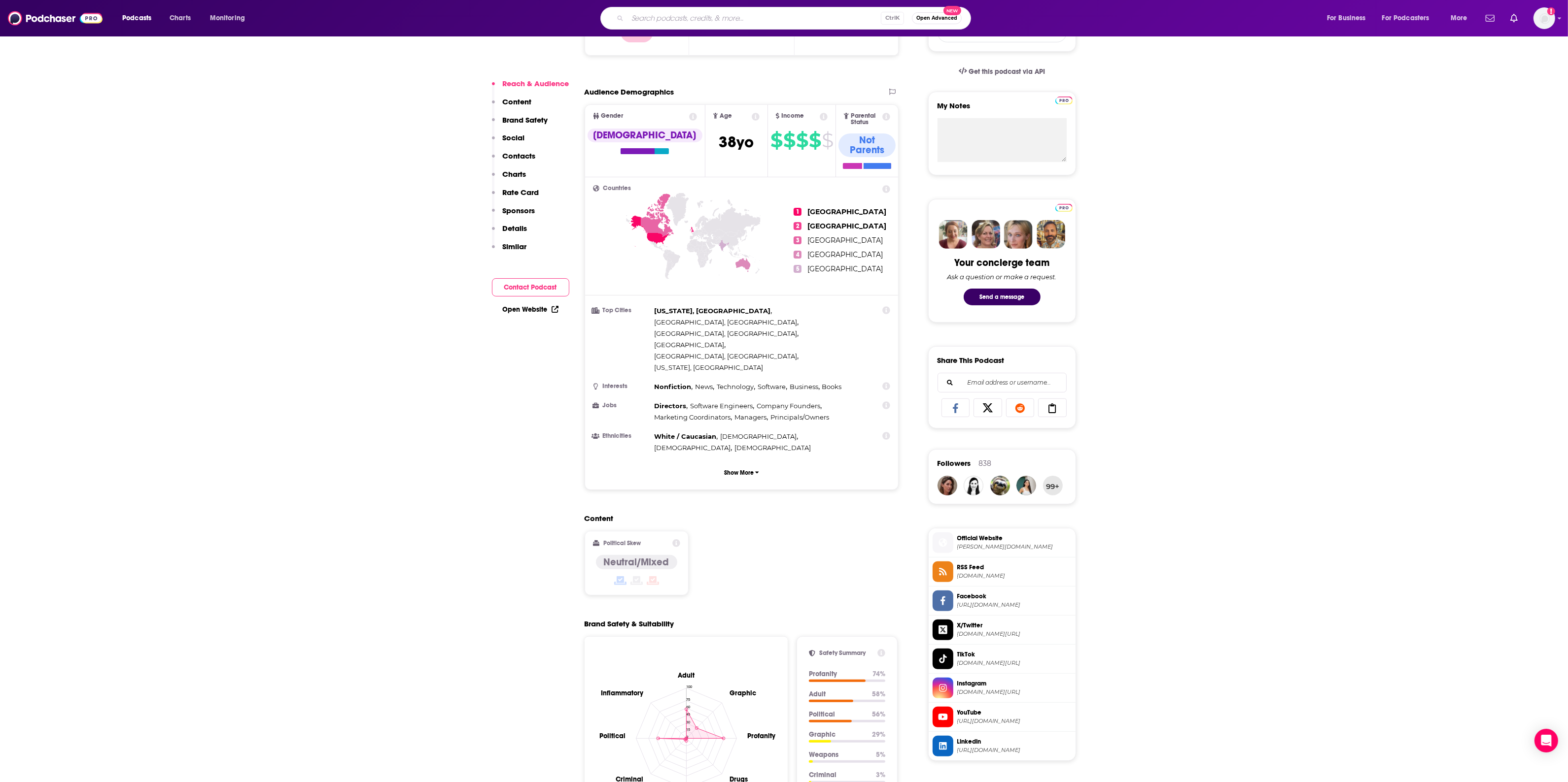
click at [639, 555] on div "Neutral/Mixed" at bounding box center [636, 571] width 81 height 32
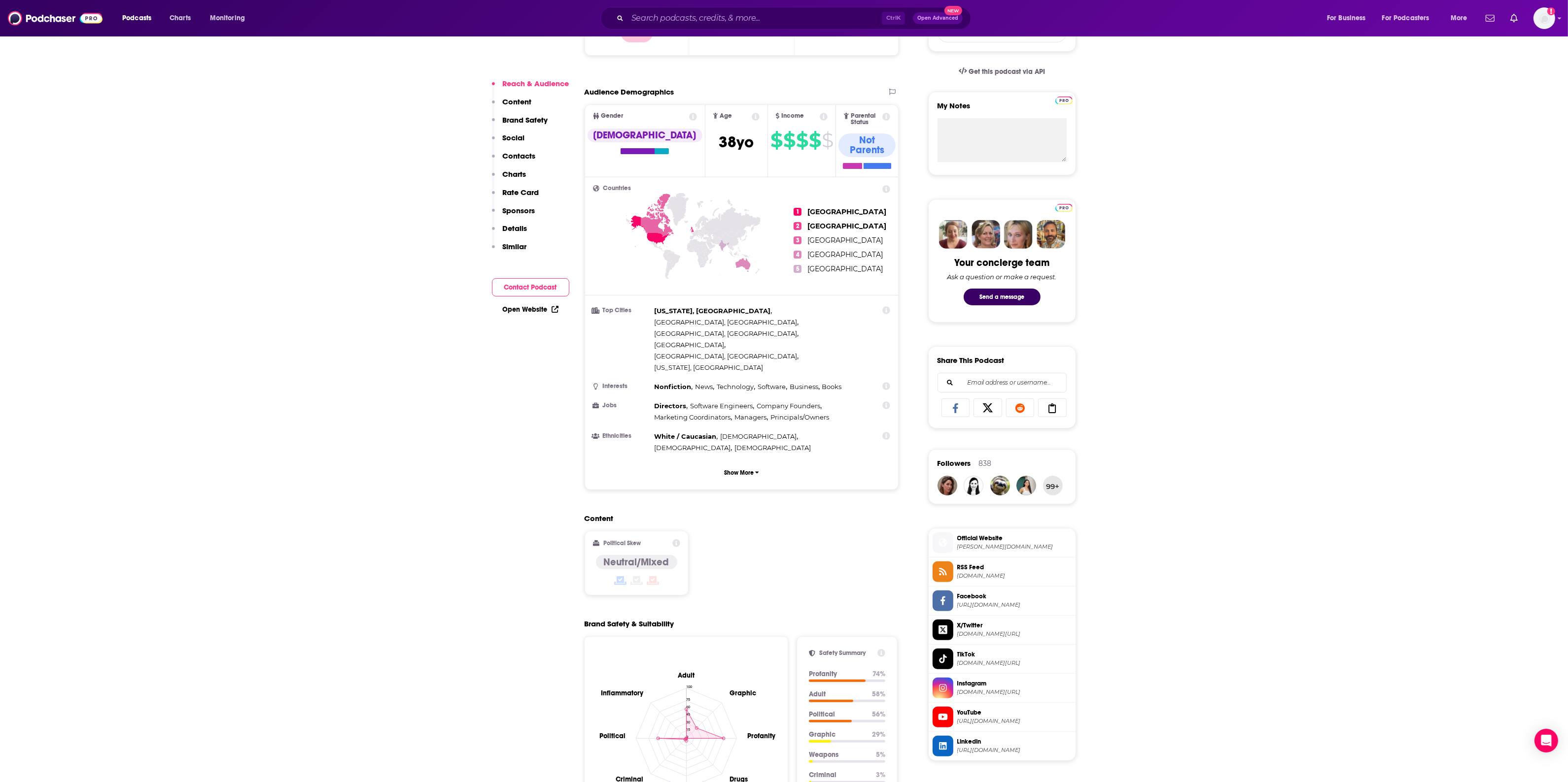
click at [678, 531] on div "Political Skew Neutral/Mixed" at bounding box center [636, 563] width 104 height 65
click at [676, 539] on icon at bounding box center [676, 543] width 8 height 8
click at [647, 511] on link "Political Skew" at bounding box center [645, 515] width 41 height 8
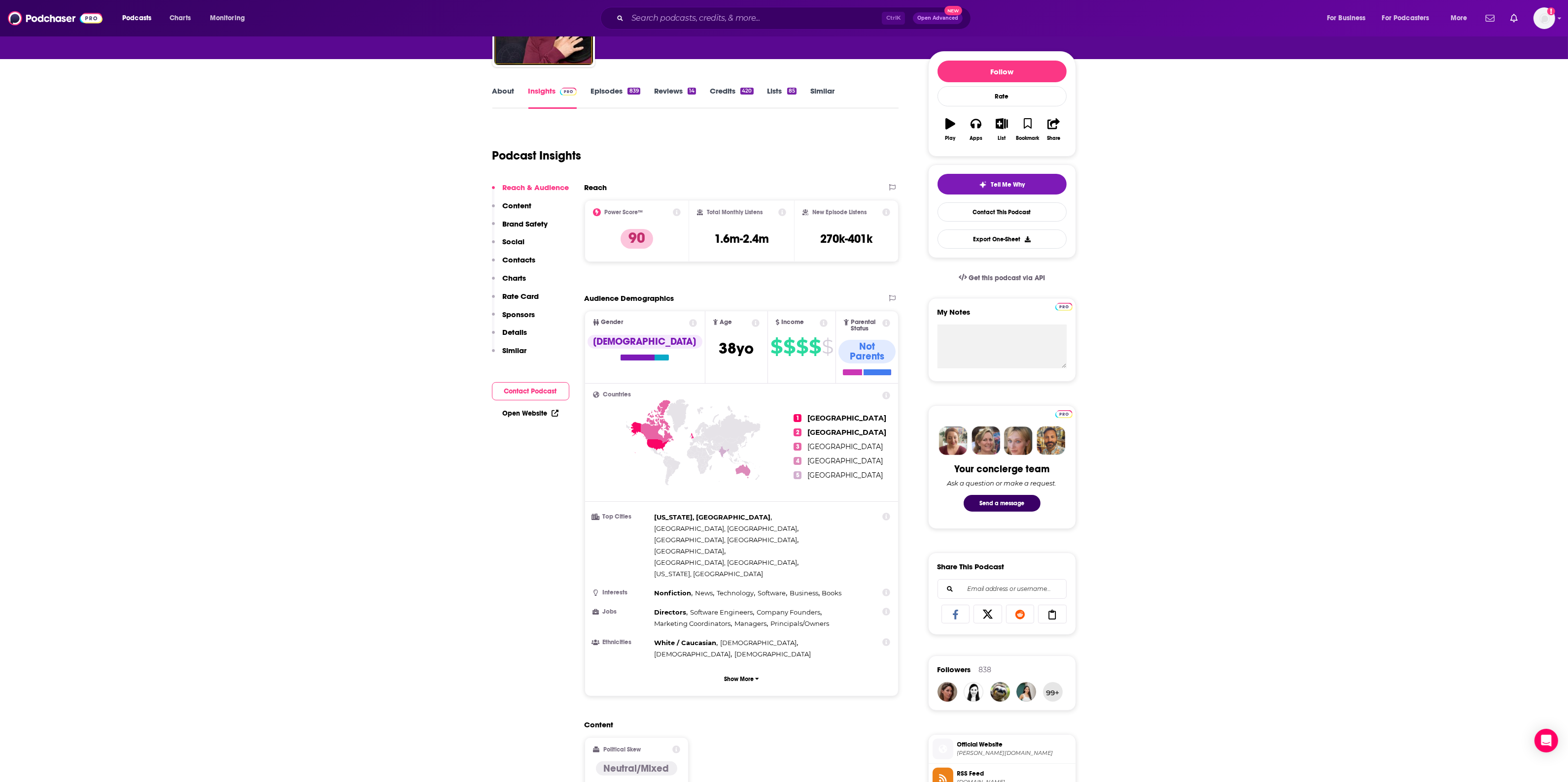
scroll to position [0, 0]
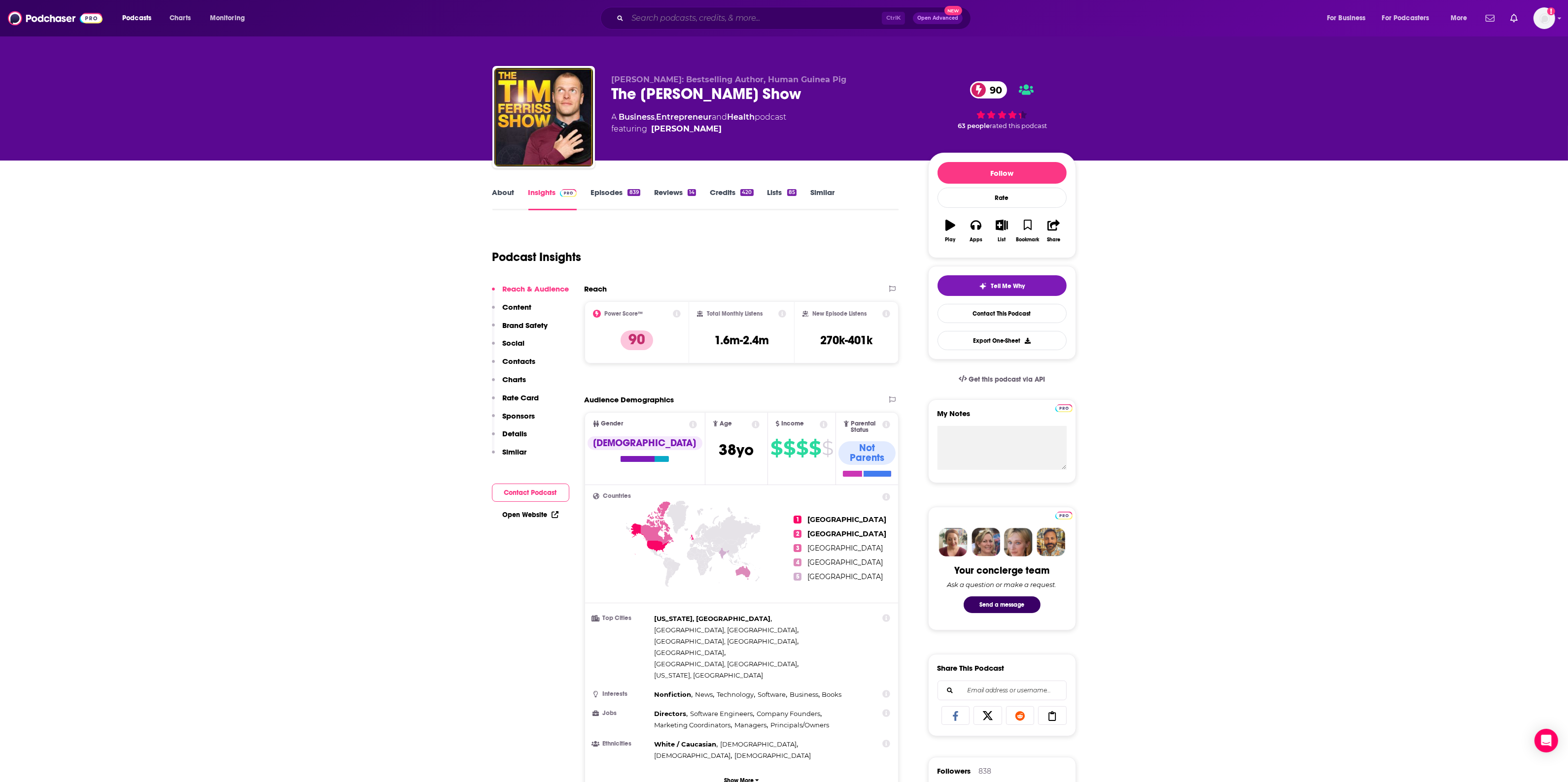
click at [652, 22] on input "Search podcasts, credits, & more..." at bounding box center [755, 18] width 254 height 16
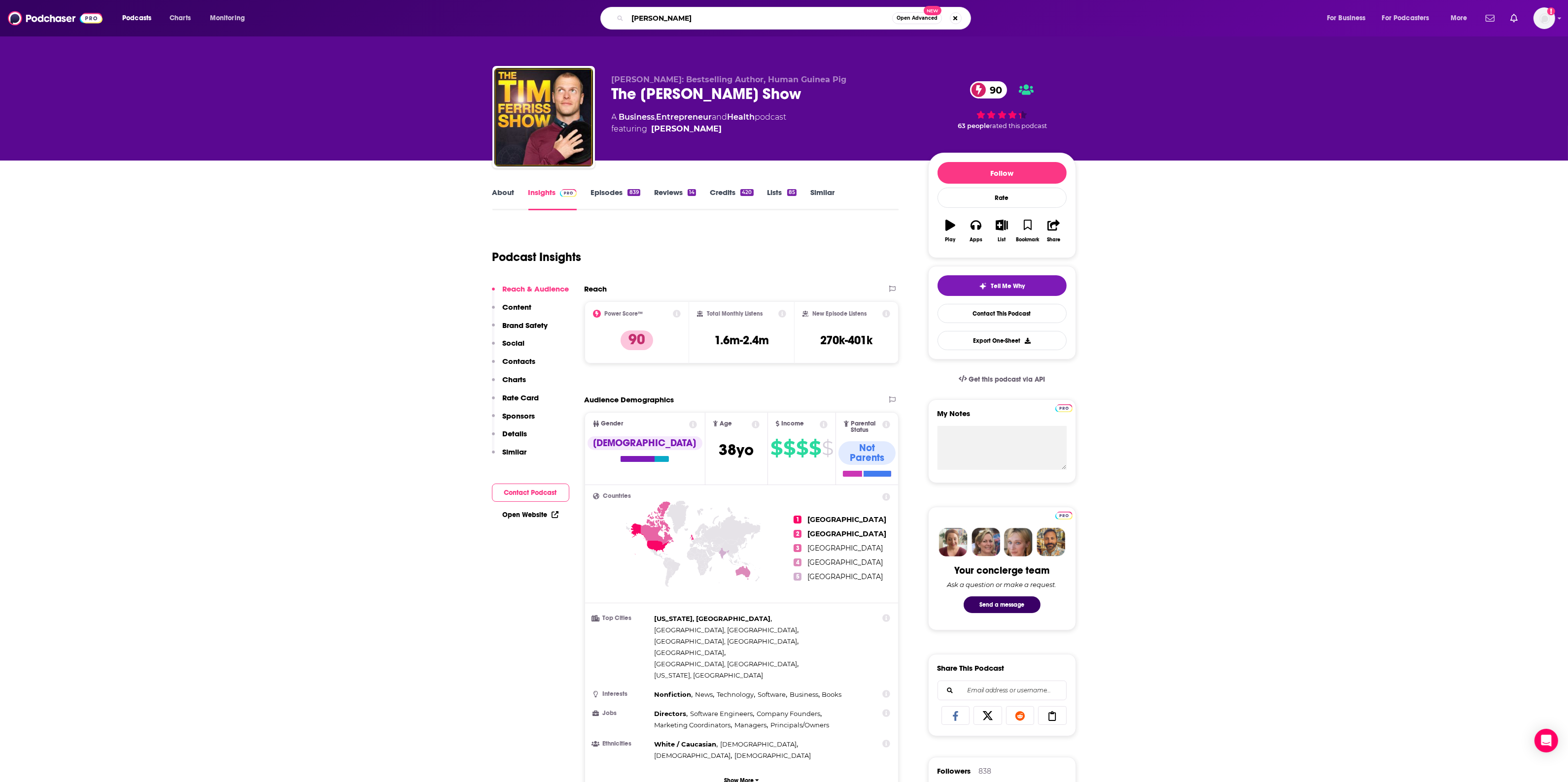
type input "[PERSON_NAME]"
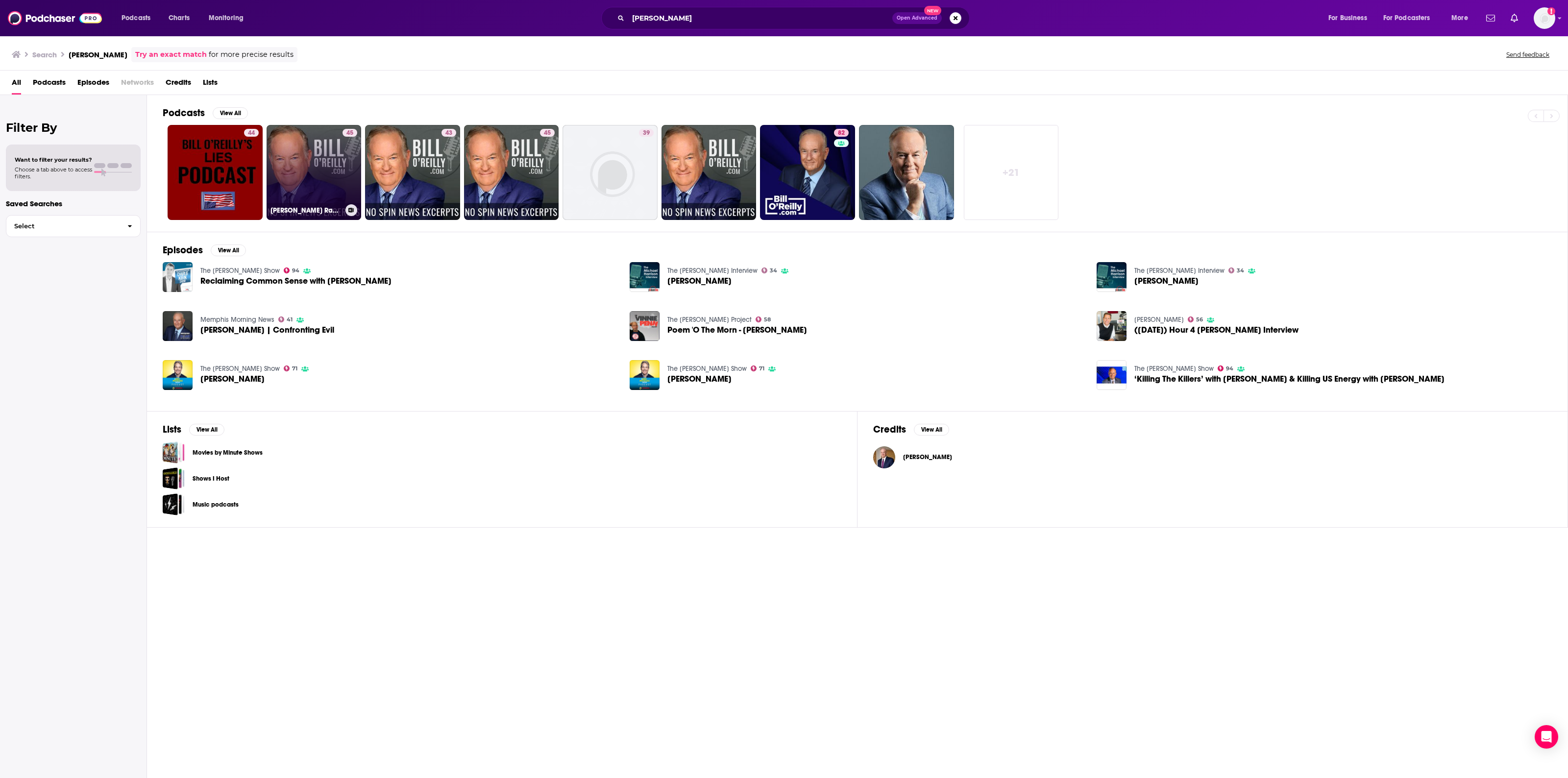
click at [317, 157] on link "45 [PERSON_NAME] Radio Factor Podcast" at bounding box center [314, 173] width 95 height 95
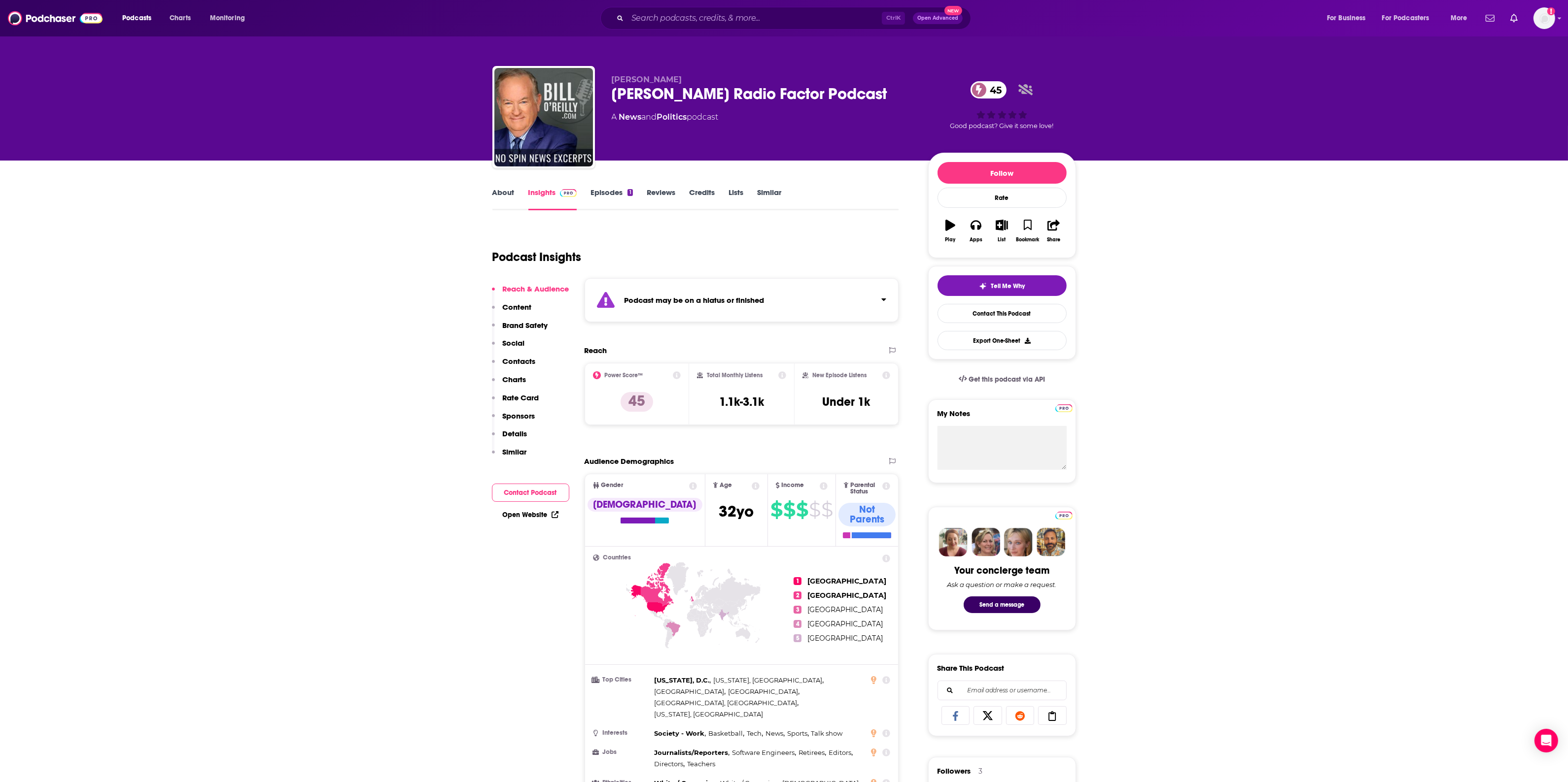
click at [600, 196] on link "Episodes 1" at bounding box center [611, 199] width 42 height 23
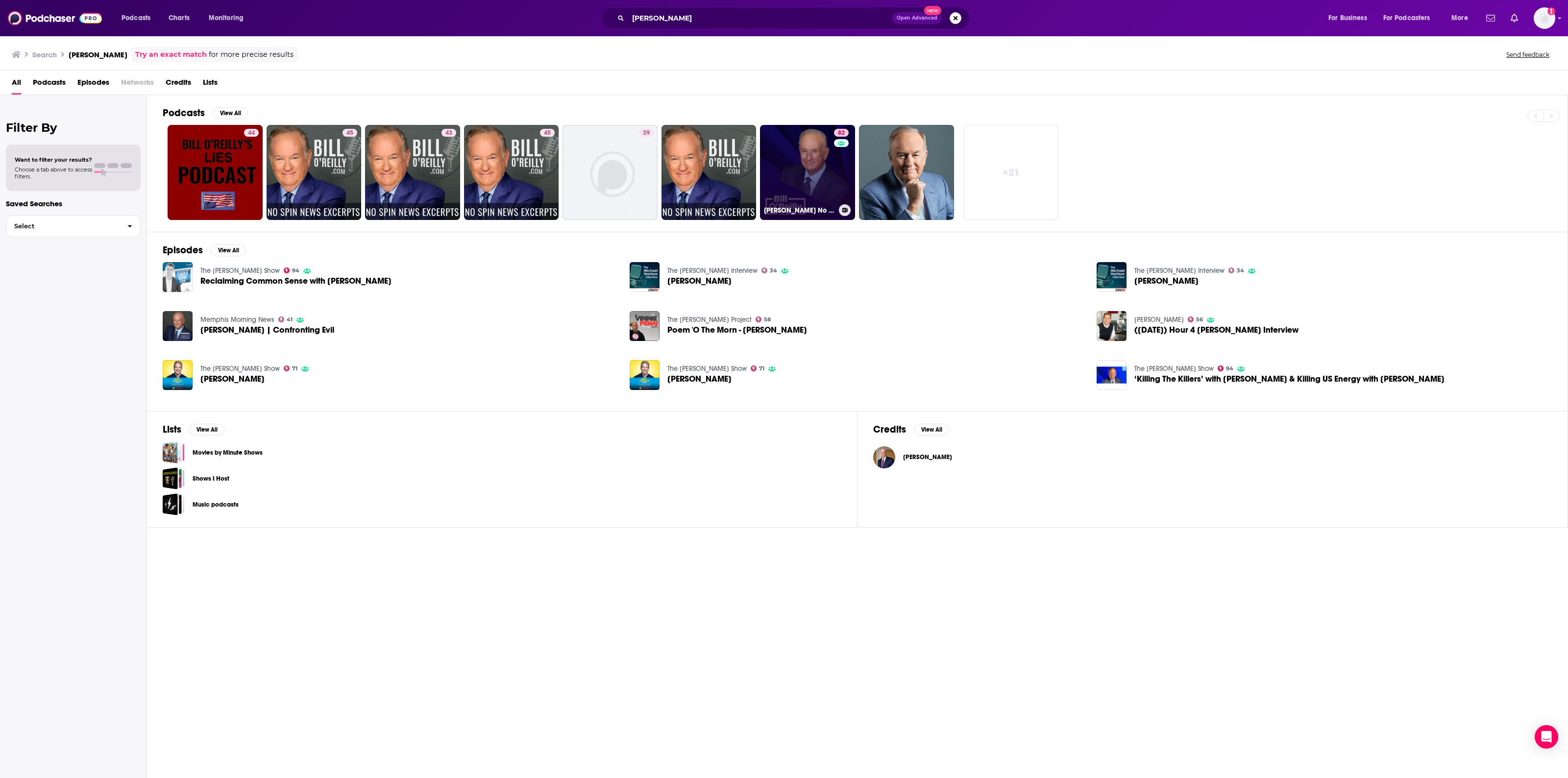
click at [804, 168] on link "82 [PERSON_NAME] No Spin News and Analysis" at bounding box center [807, 173] width 95 height 95
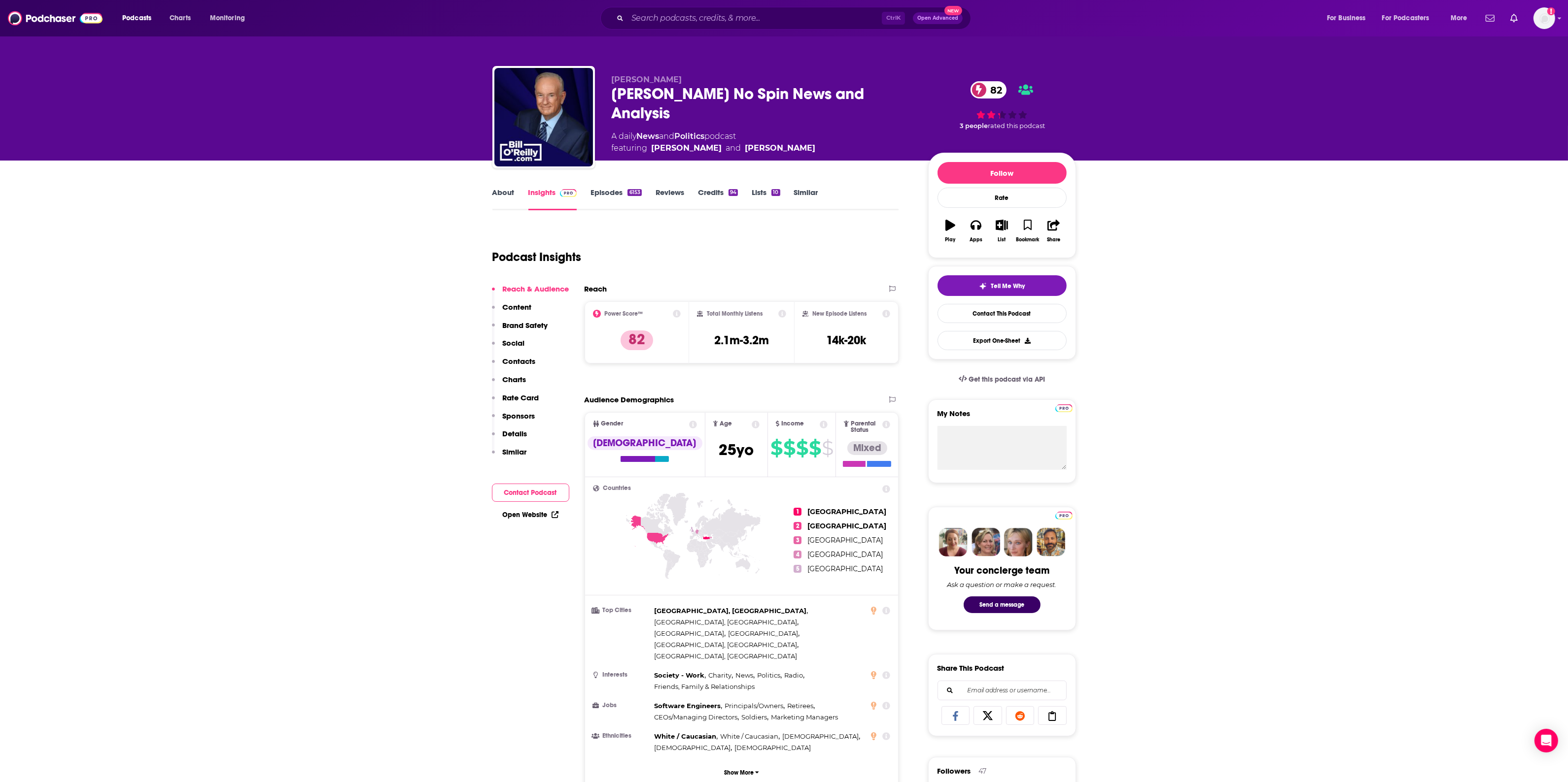
click at [609, 199] on link "Episodes 6153" at bounding box center [616, 199] width 51 height 23
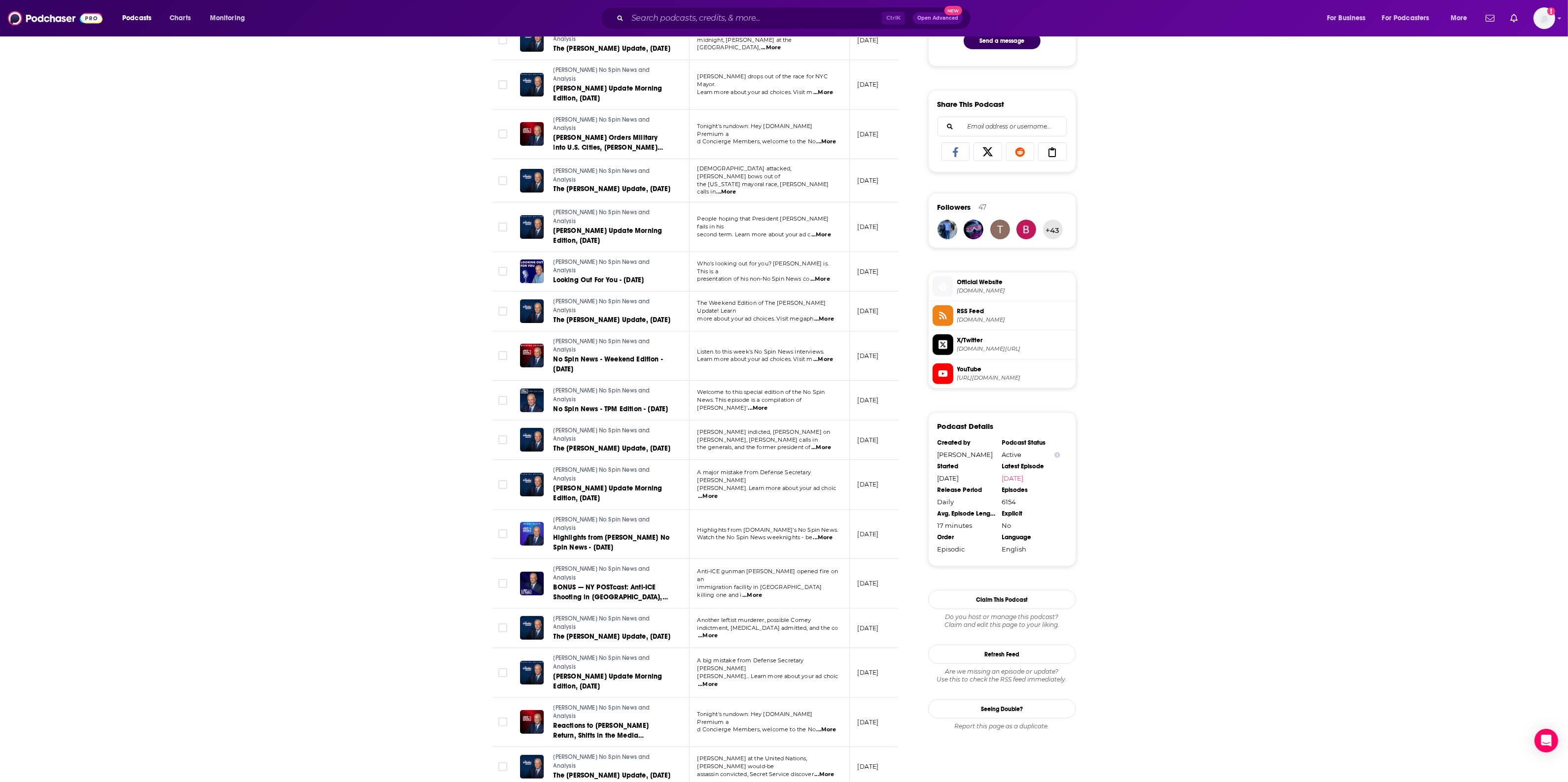
scroll to position [696, 0]
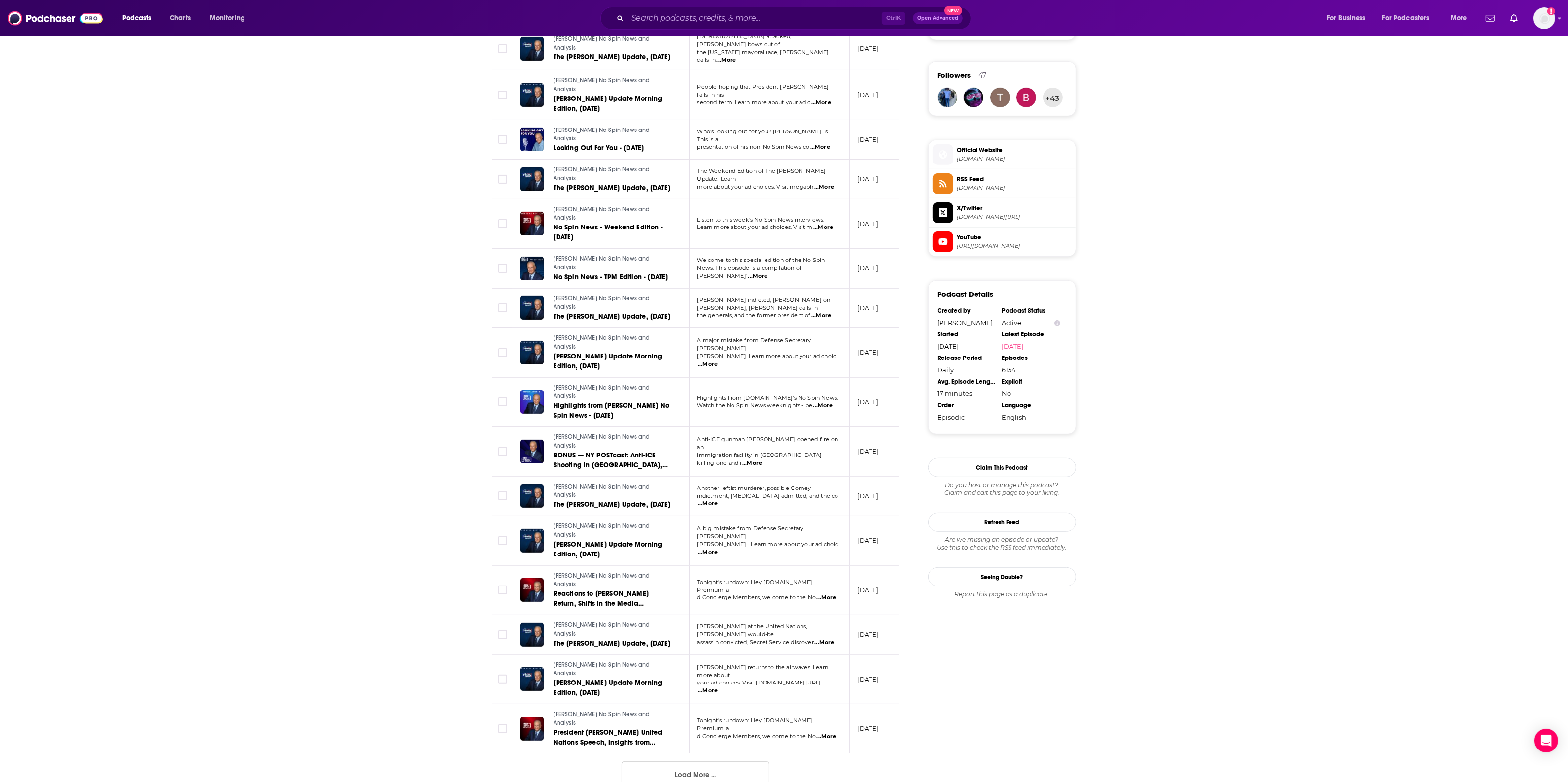
click at [720, 638] on div "Episodes of [PERSON_NAME] No Spin News and Analysis By Date Table Episode Descr…" at bounding box center [696, 167] width 406 height 1274
drag, startPoint x: 723, startPoint y: 656, endPoint x: 472, endPoint y: 547, distance: 273.6
click at [723, 761] on button "Load More ..." at bounding box center [695, 774] width 148 height 26
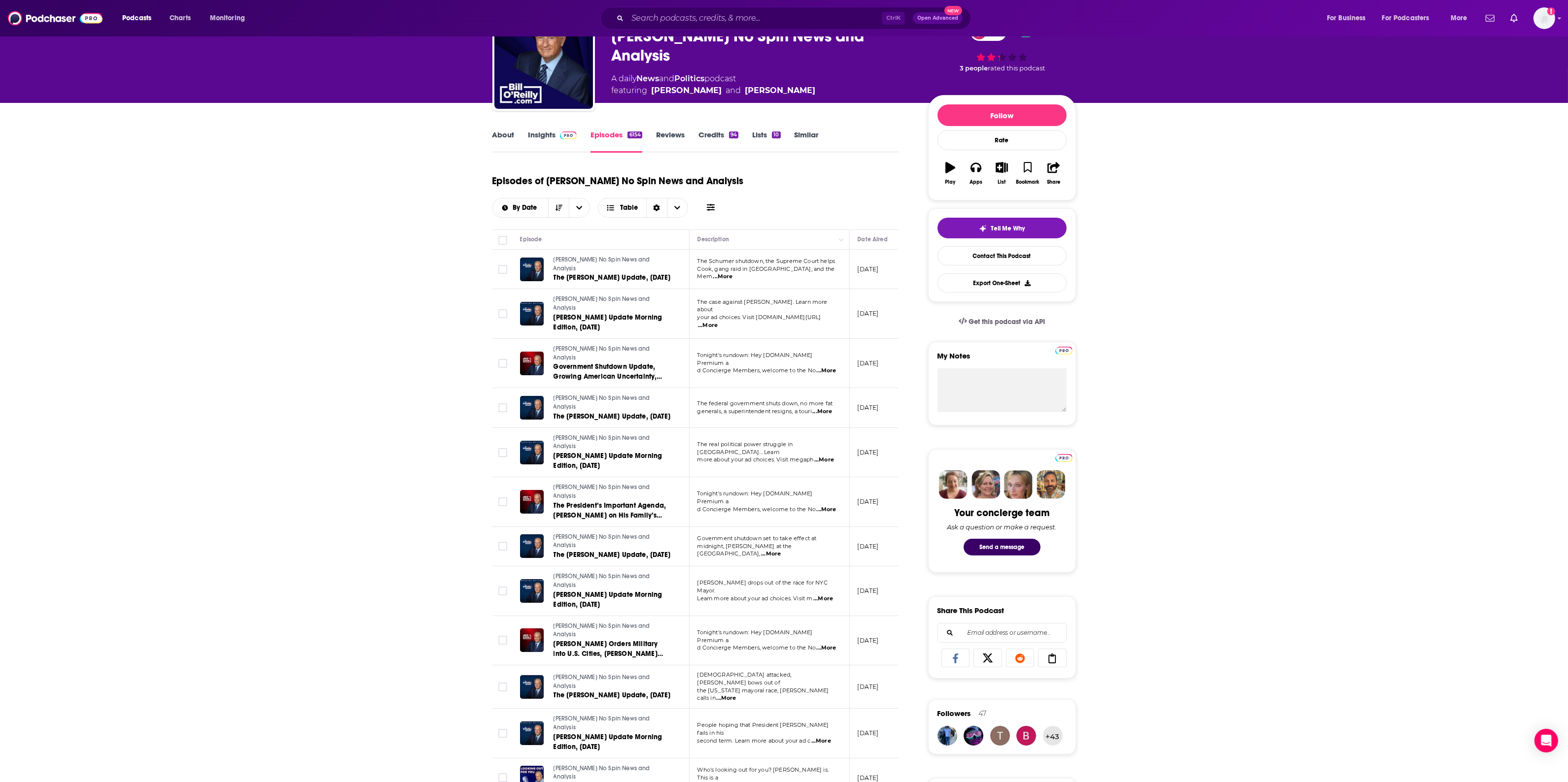
scroll to position [0, 0]
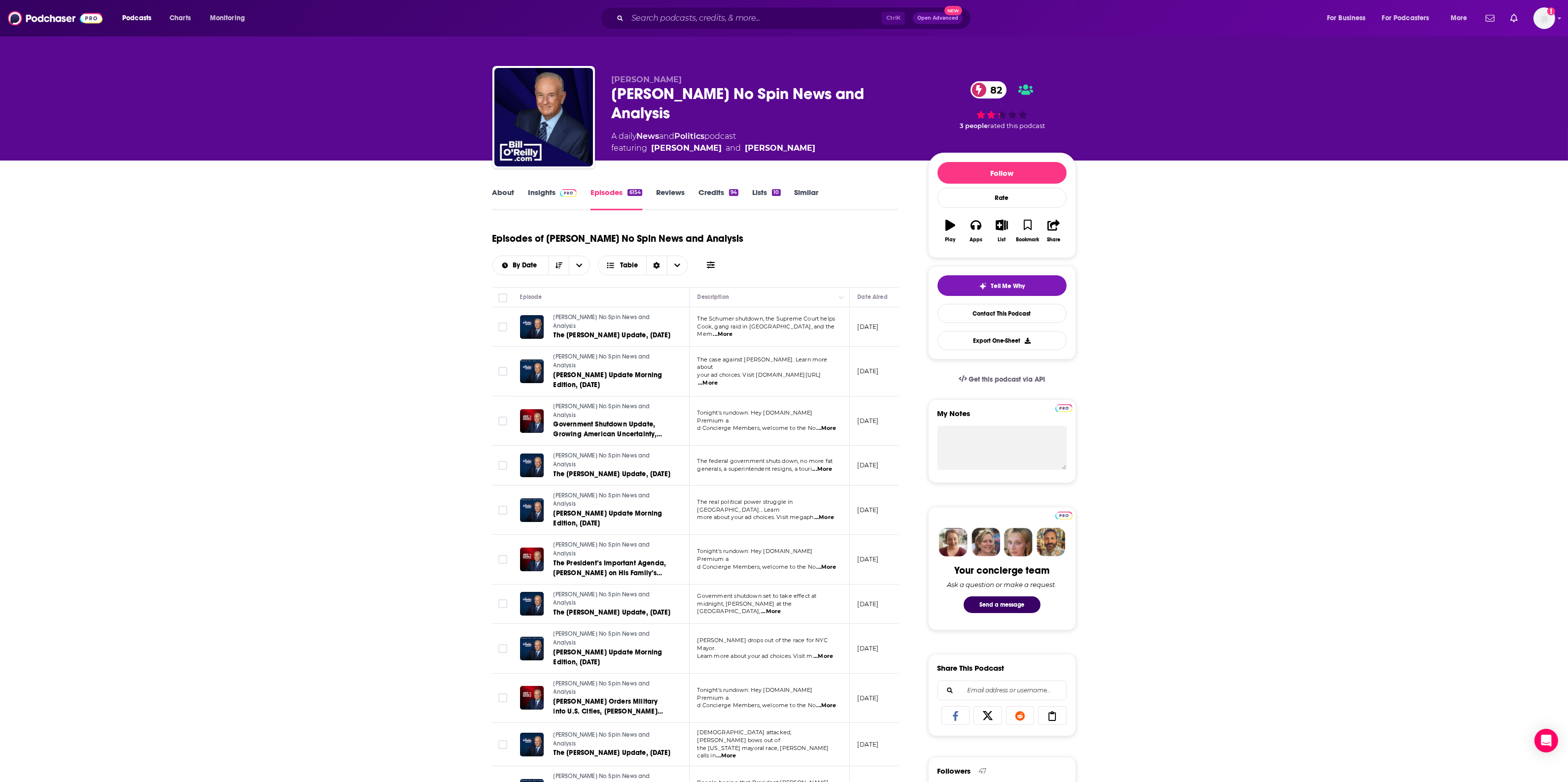
click at [507, 190] on link "About" at bounding box center [503, 199] width 22 height 23
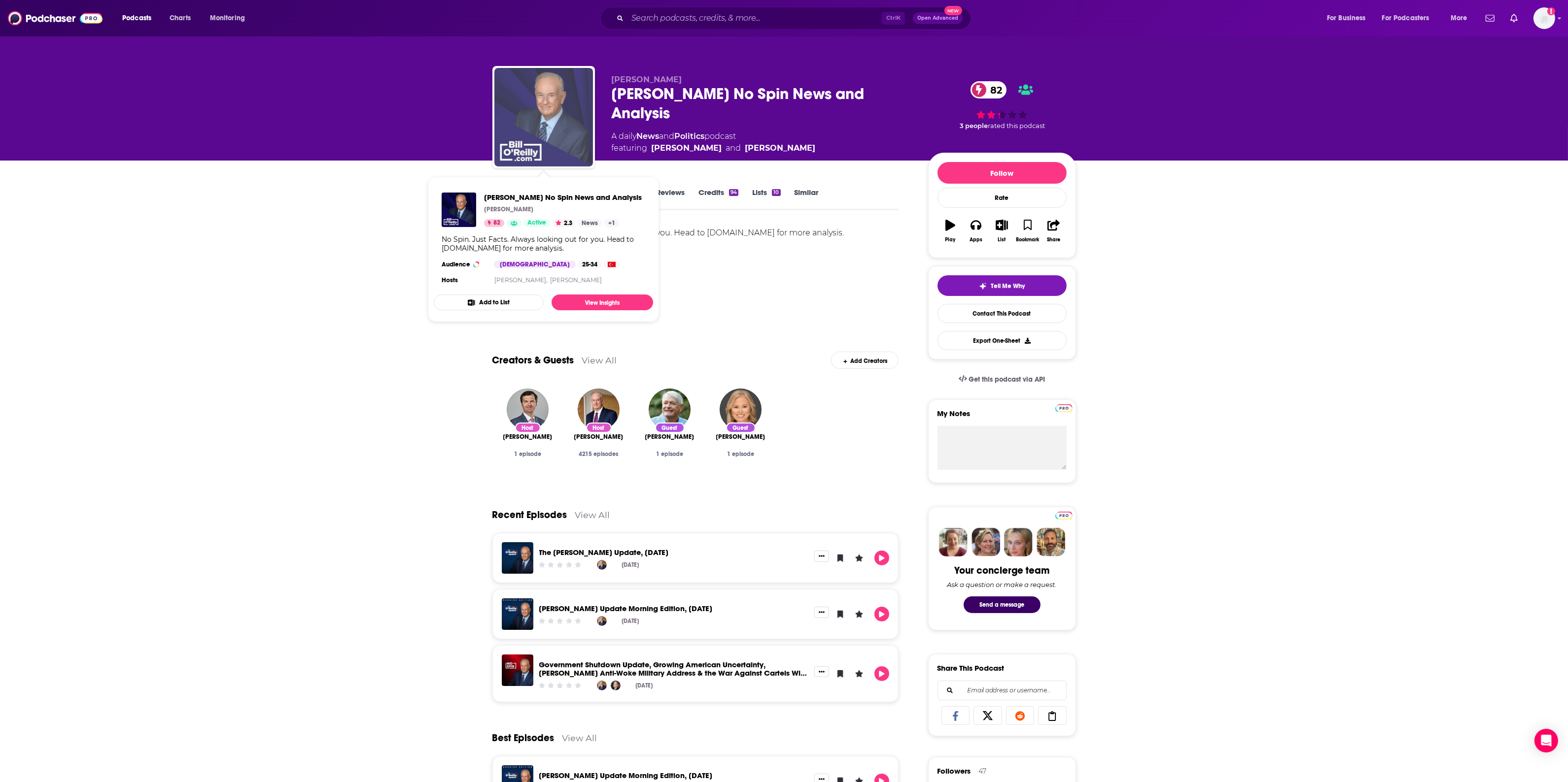
click at [552, 110] on img "Bill O’Reilly’s No Spin News and Analysis" at bounding box center [543, 117] width 99 height 99
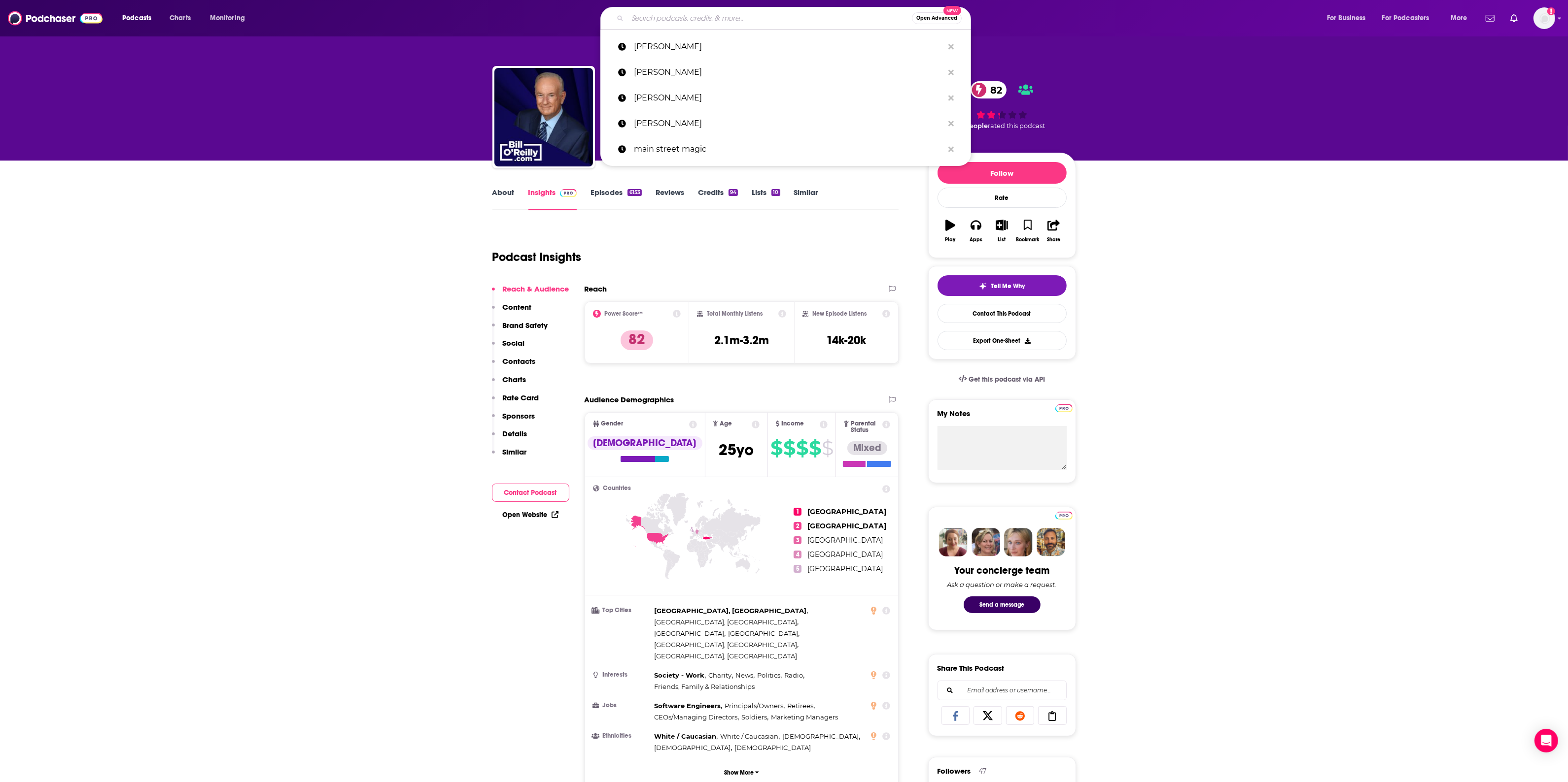
click at [752, 19] on input "Search podcasts, credits, & more..." at bounding box center [770, 18] width 284 height 16
paste input "The [PERSON_NAME] Program"
type input "The [PERSON_NAME] Program"
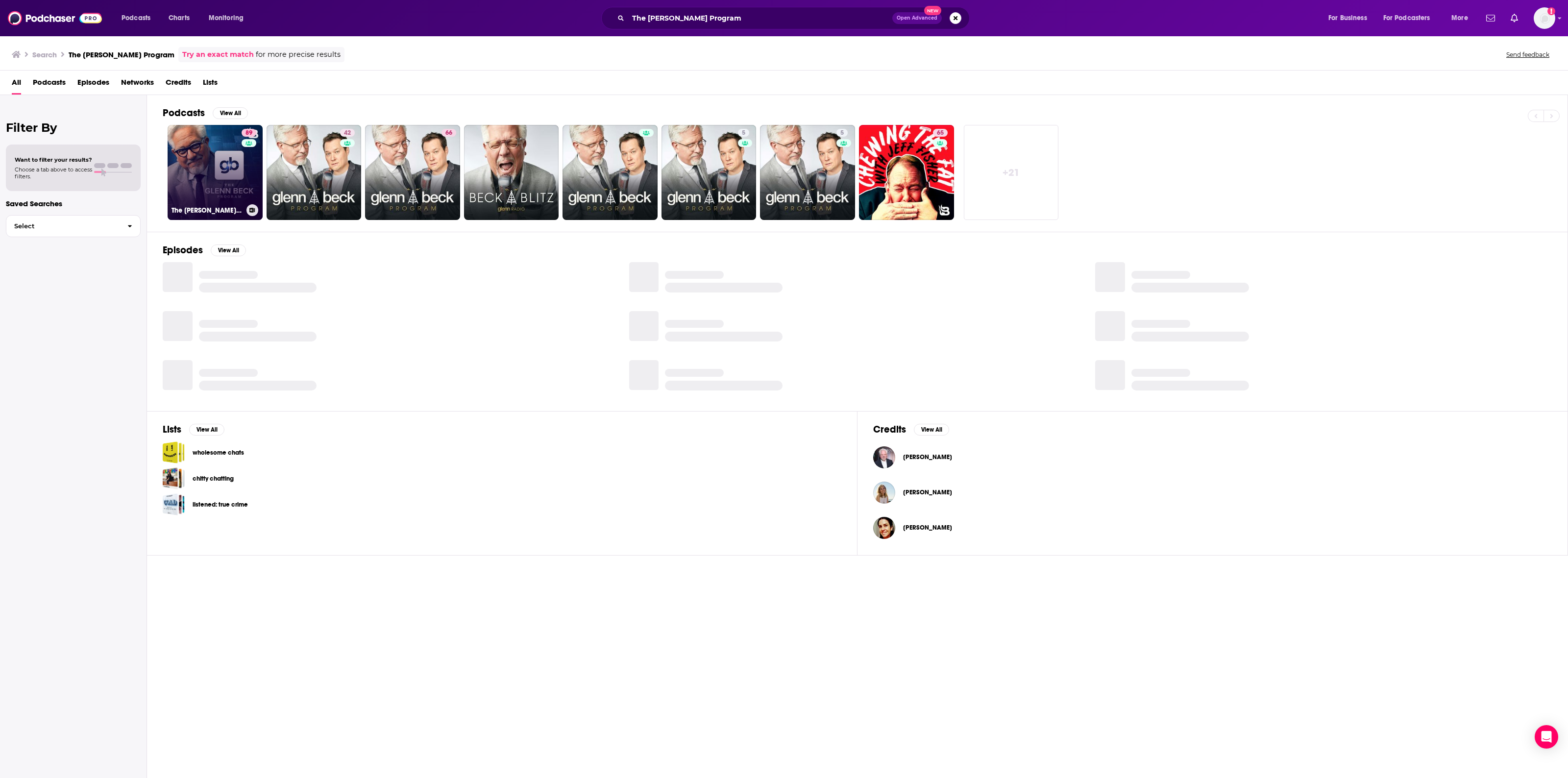
click at [238, 177] on link "89 The [PERSON_NAME] Program" at bounding box center [215, 173] width 95 height 95
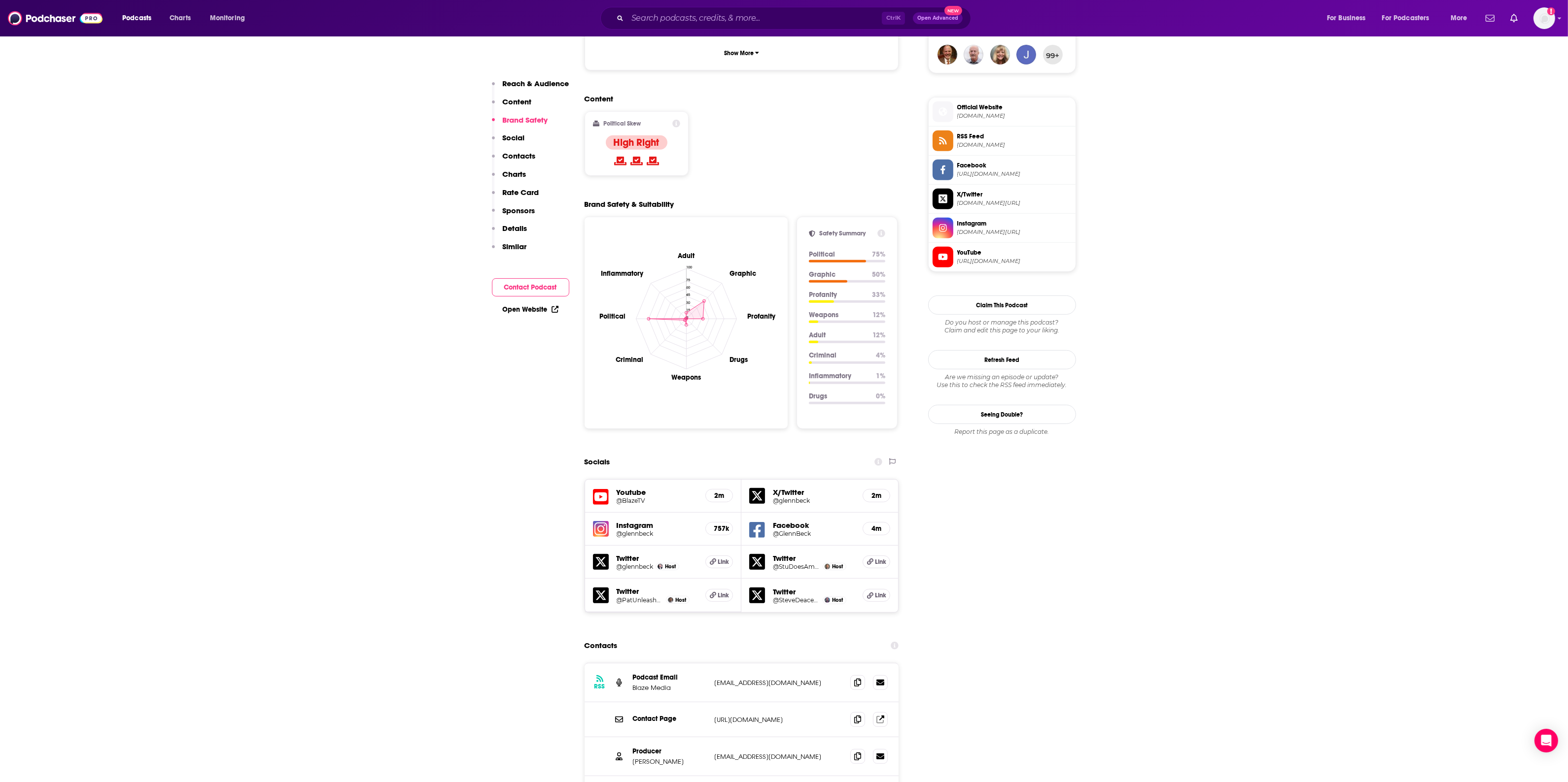
scroll to position [800, 0]
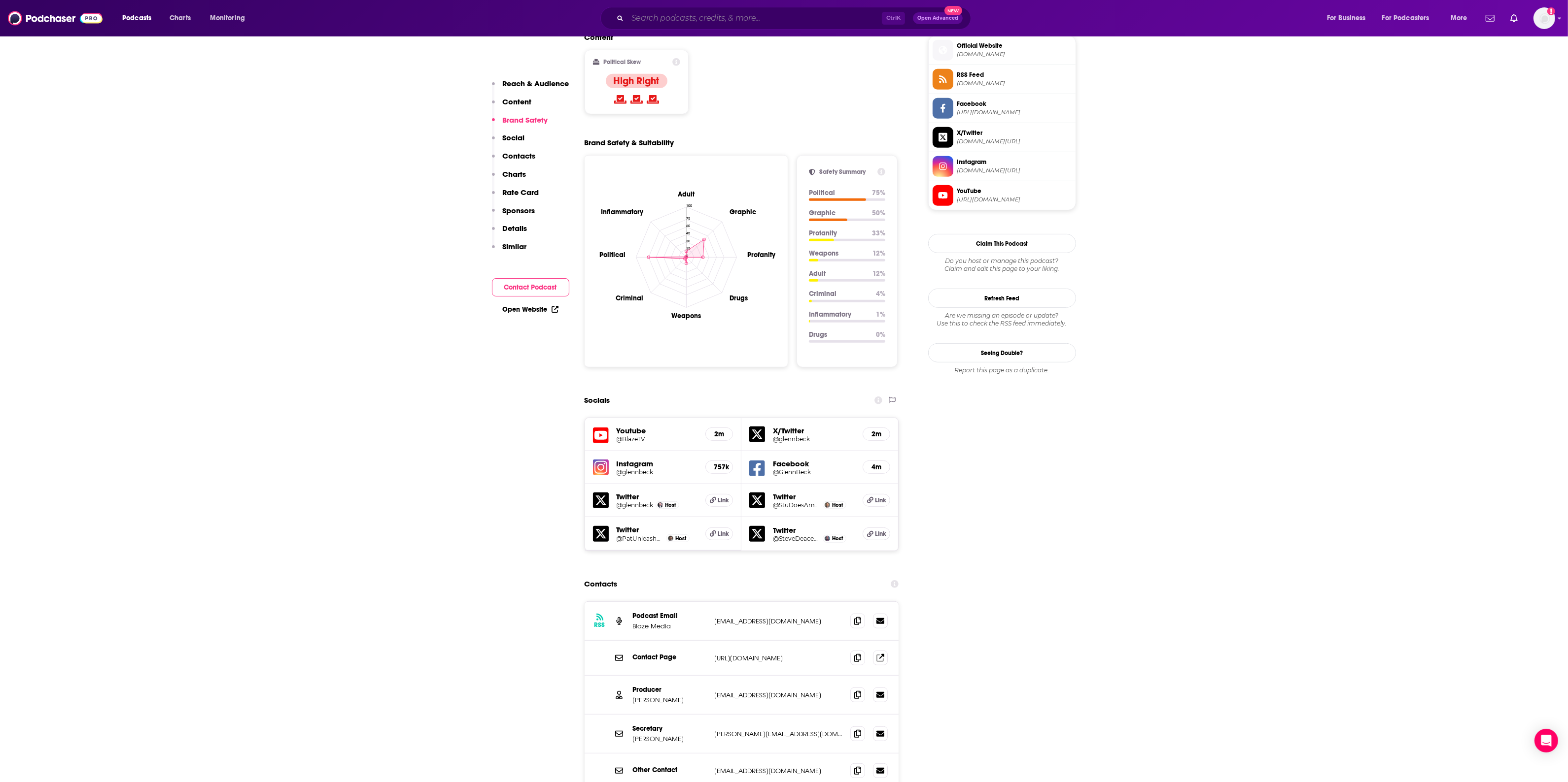
click at [755, 11] on input "Search podcasts, credits, & more..." at bounding box center [755, 18] width 254 height 16
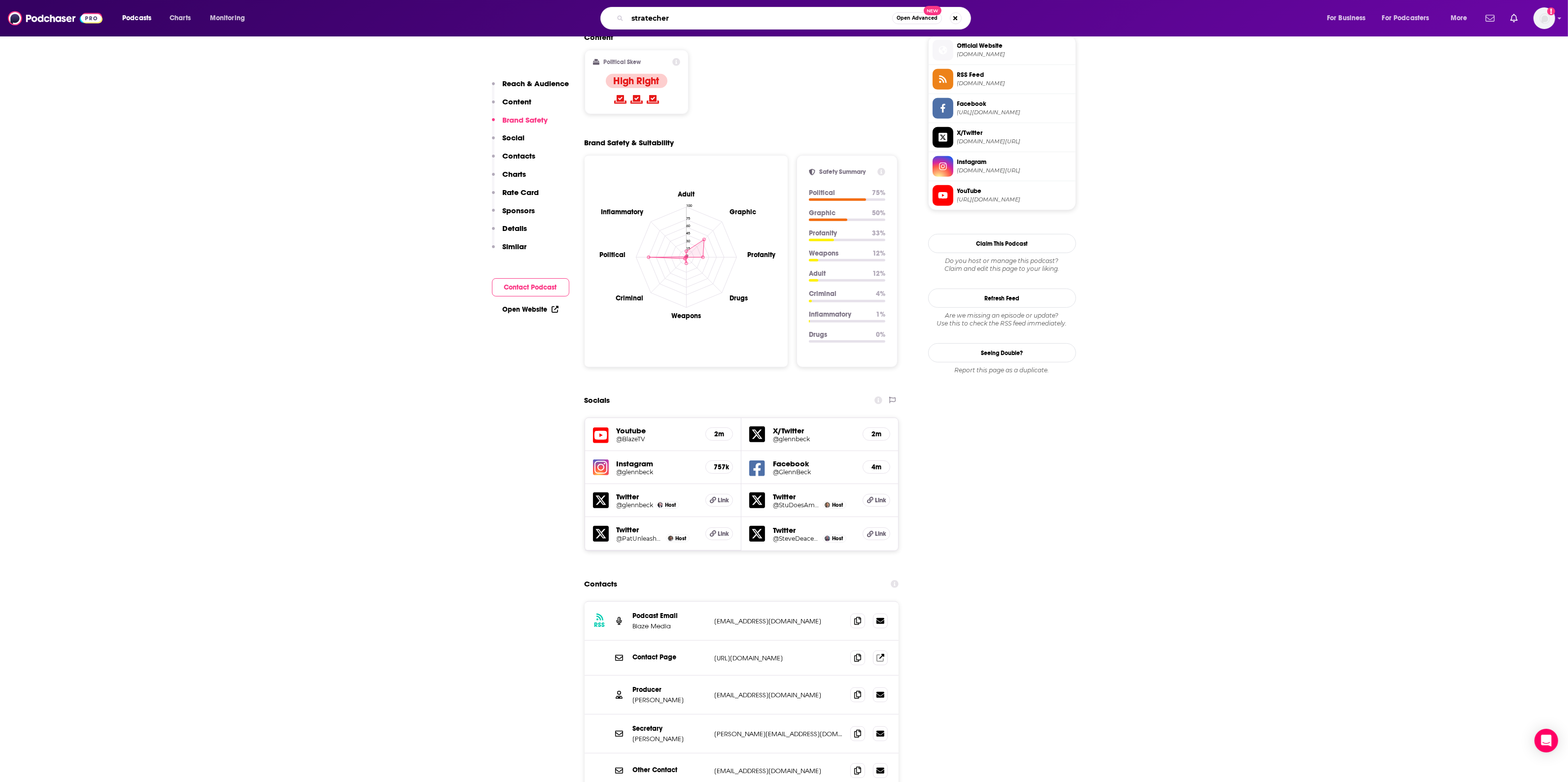
type input "stratechery"
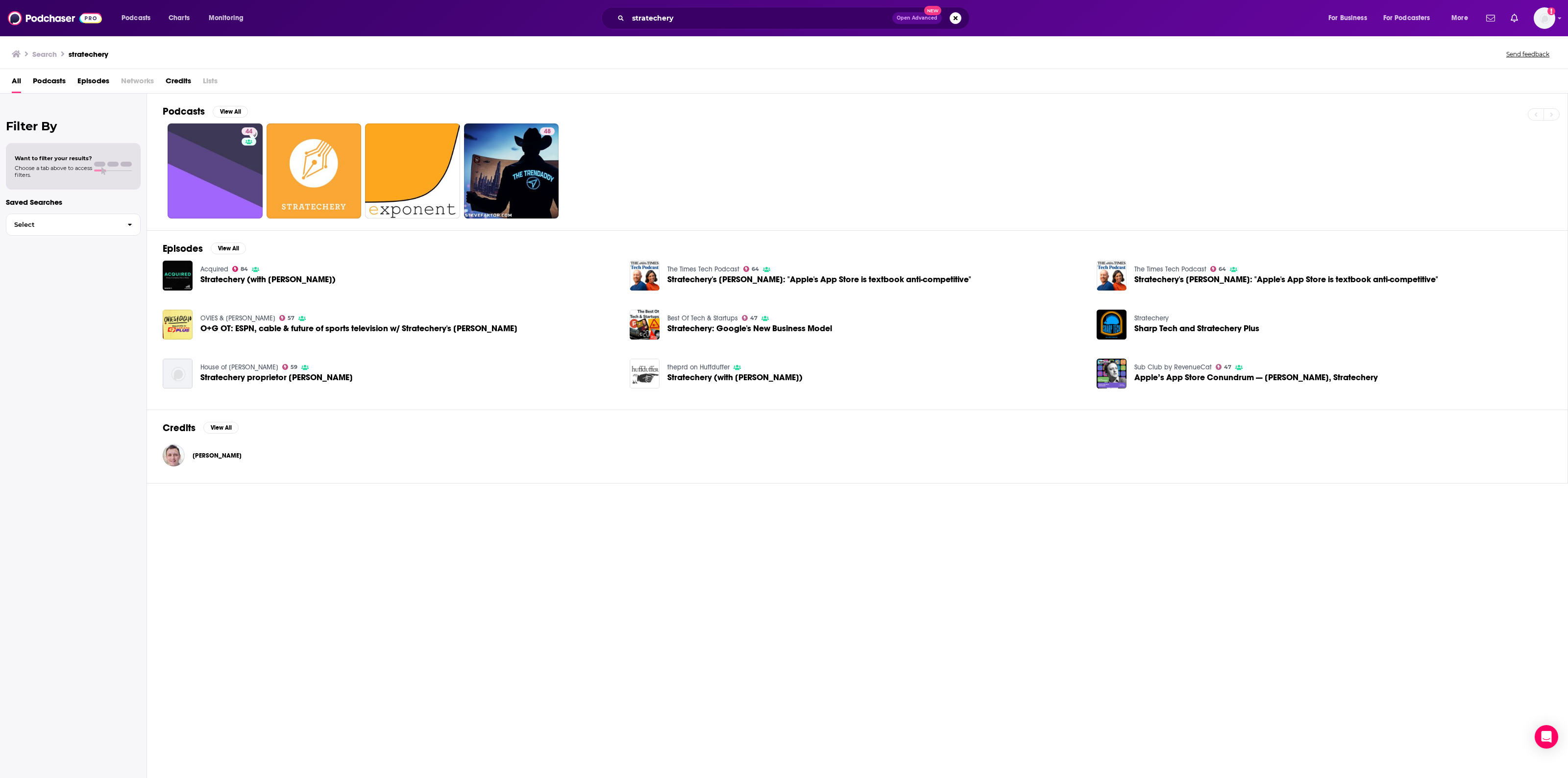
click at [284, 278] on span "Stratechery (with [PERSON_NAME])" at bounding box center [268, 279] width 135 height 8
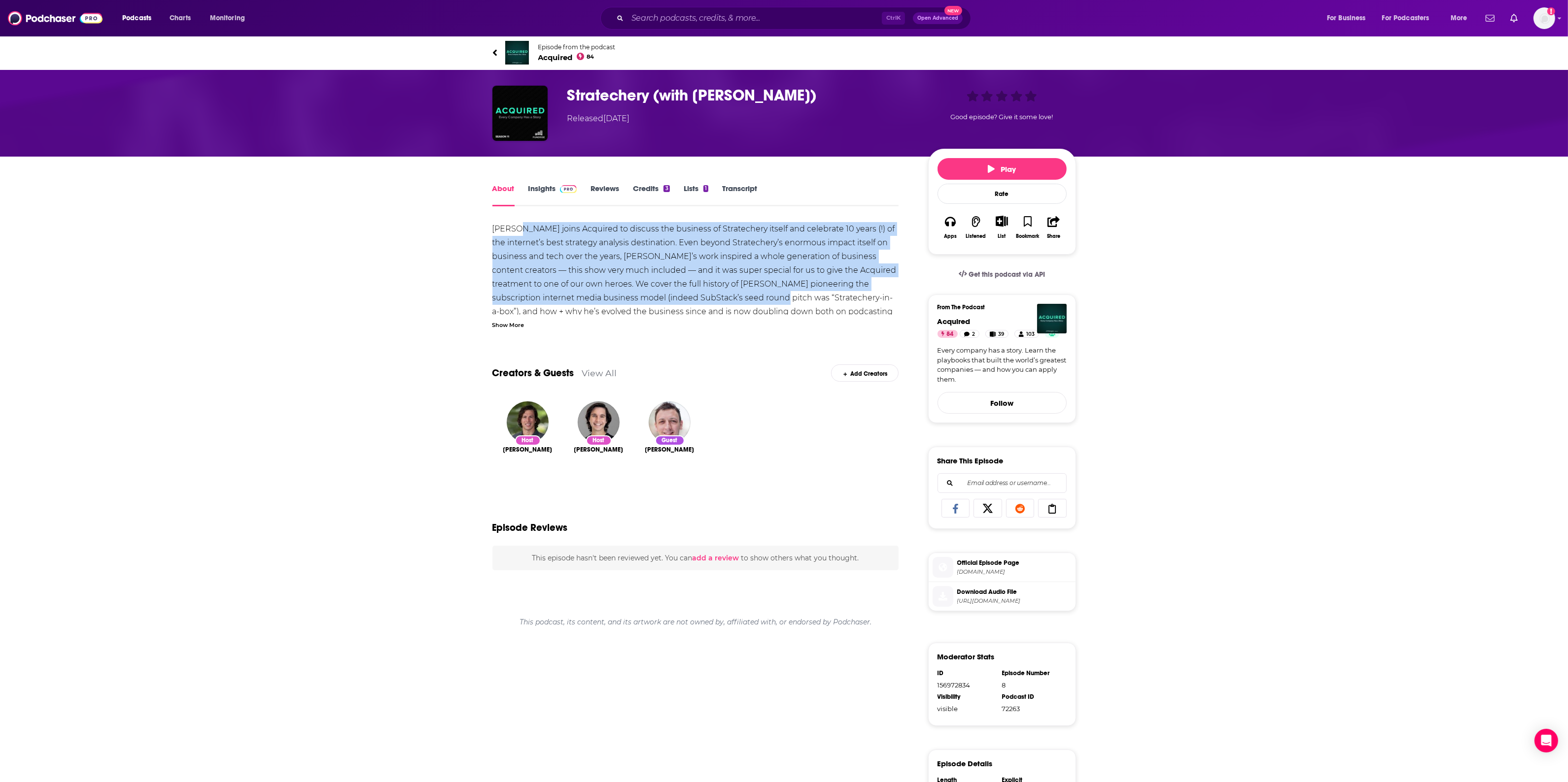
drag, startPoint x: 520, startPoint y: 233, endPoint x: 720, endPoint y: 304, distance: 212.2
click at [720, 304] on div "[PERSON_NAME] joins Acquired to discuss the business of Stratechery itself and …" at bounding box center [696, 477] width 406 height 510
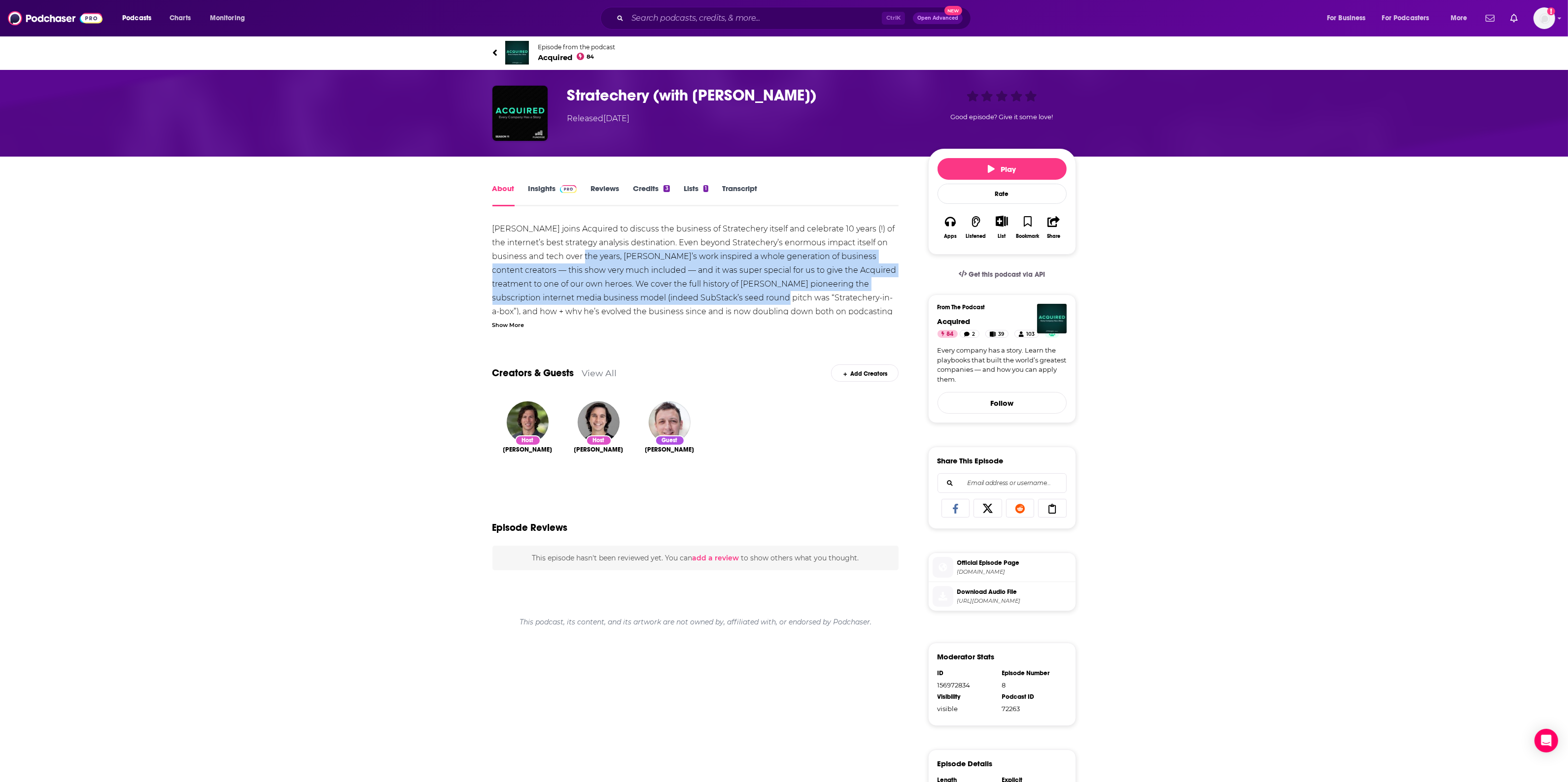
drag, startPoint x: 720, startPoint y: 304, endPoint x: 577, endPoint y: 256, distance: 150.8
click at [577, 256] on div "[PERSON_NAME] joins Acquired to discuss the business of Stratechery itself and …" at bounding box center [696, 477] width 406 height 510
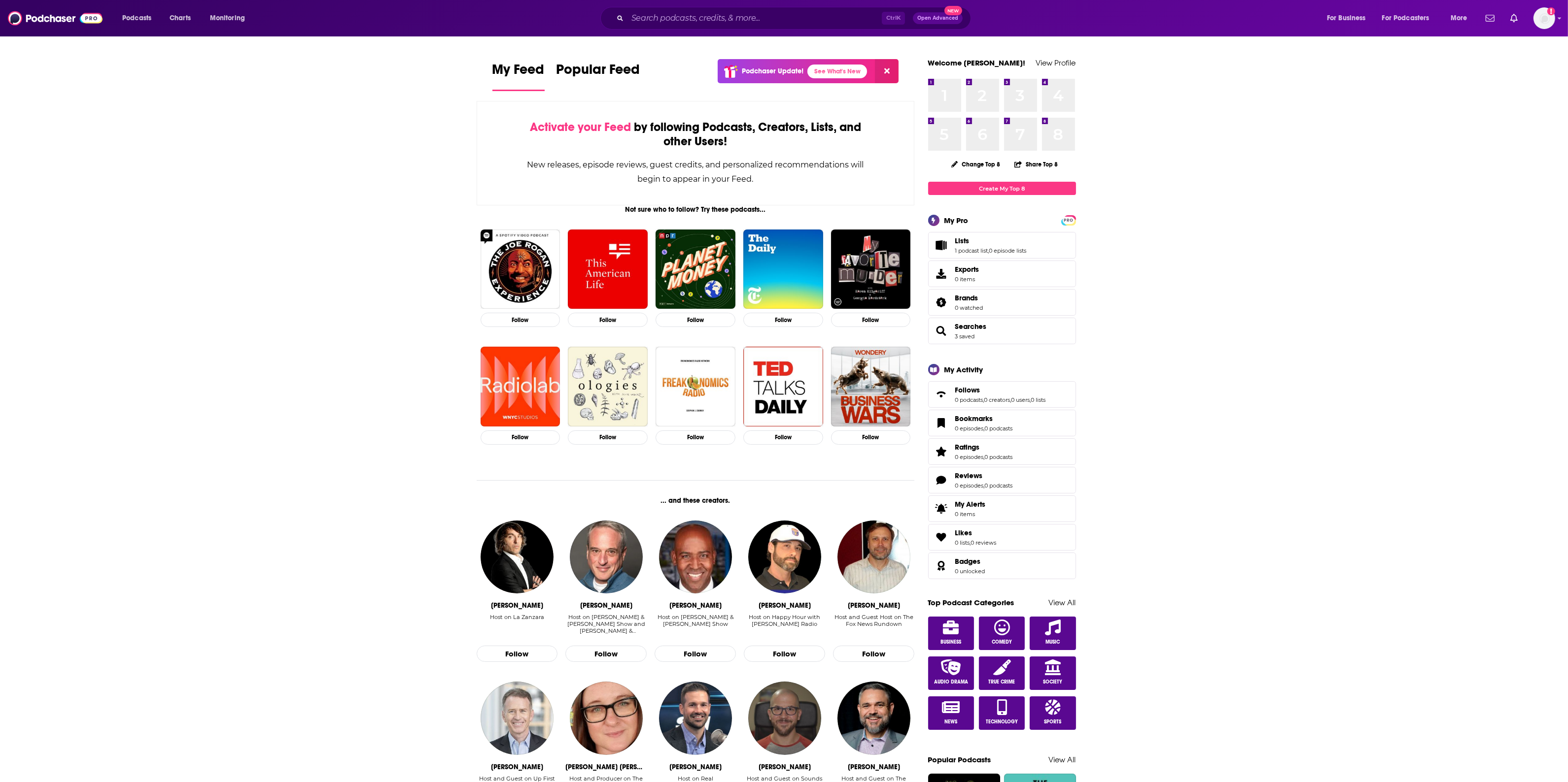
click at [681, 30] on div "Podcasts Charts Monitoring Ctrl K Open Advanced New For Business For Podcasters…" at bounding box center [784, 18] width 1568 height 36
click at [686, 24] on input "Search podcasts, credits, & more..." at bounding box center [755, 18] width 254 height 16
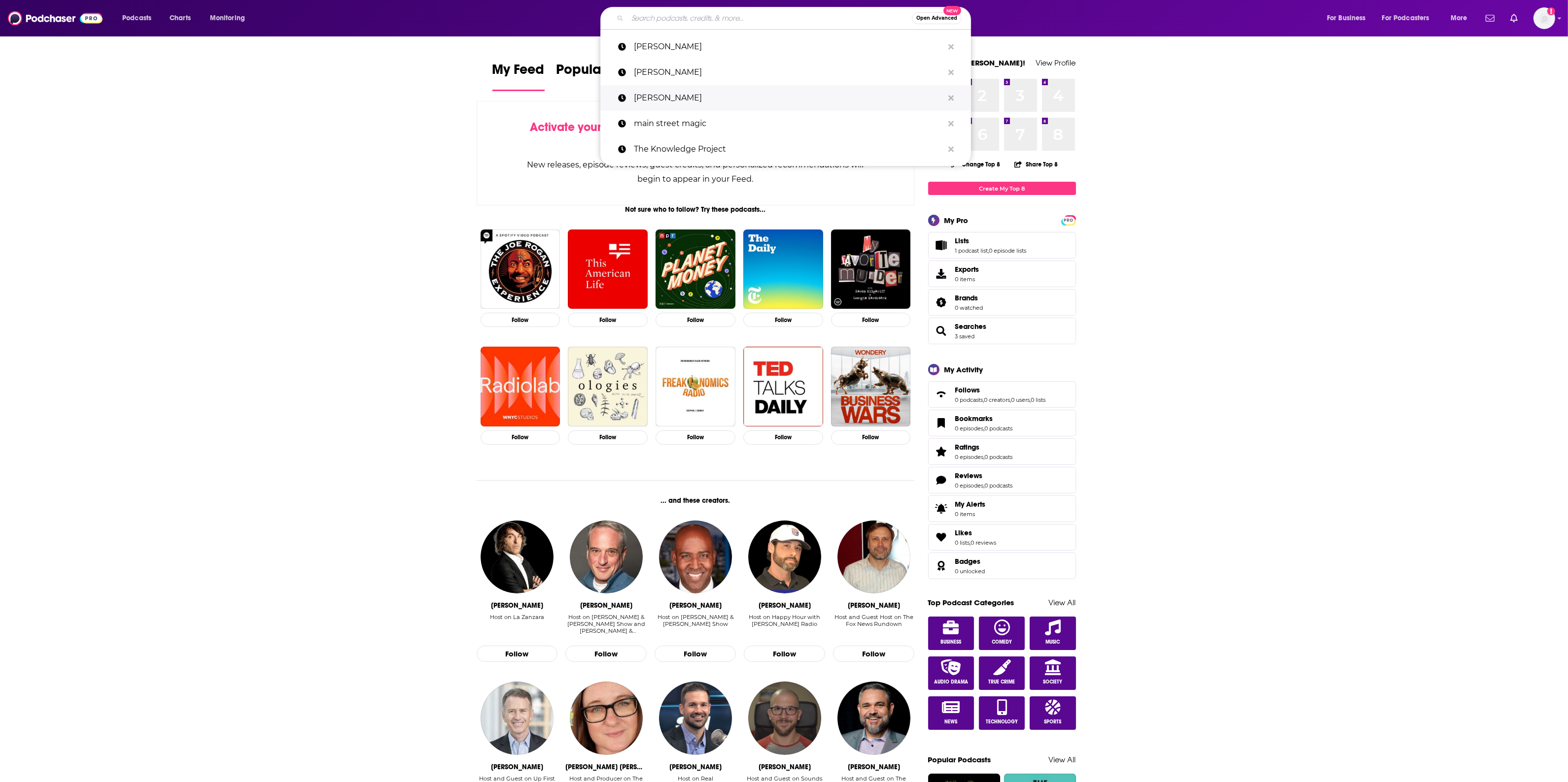
click at [676, 92] on p "ben carson" at bounding box center [789, 98] width 309 height 26
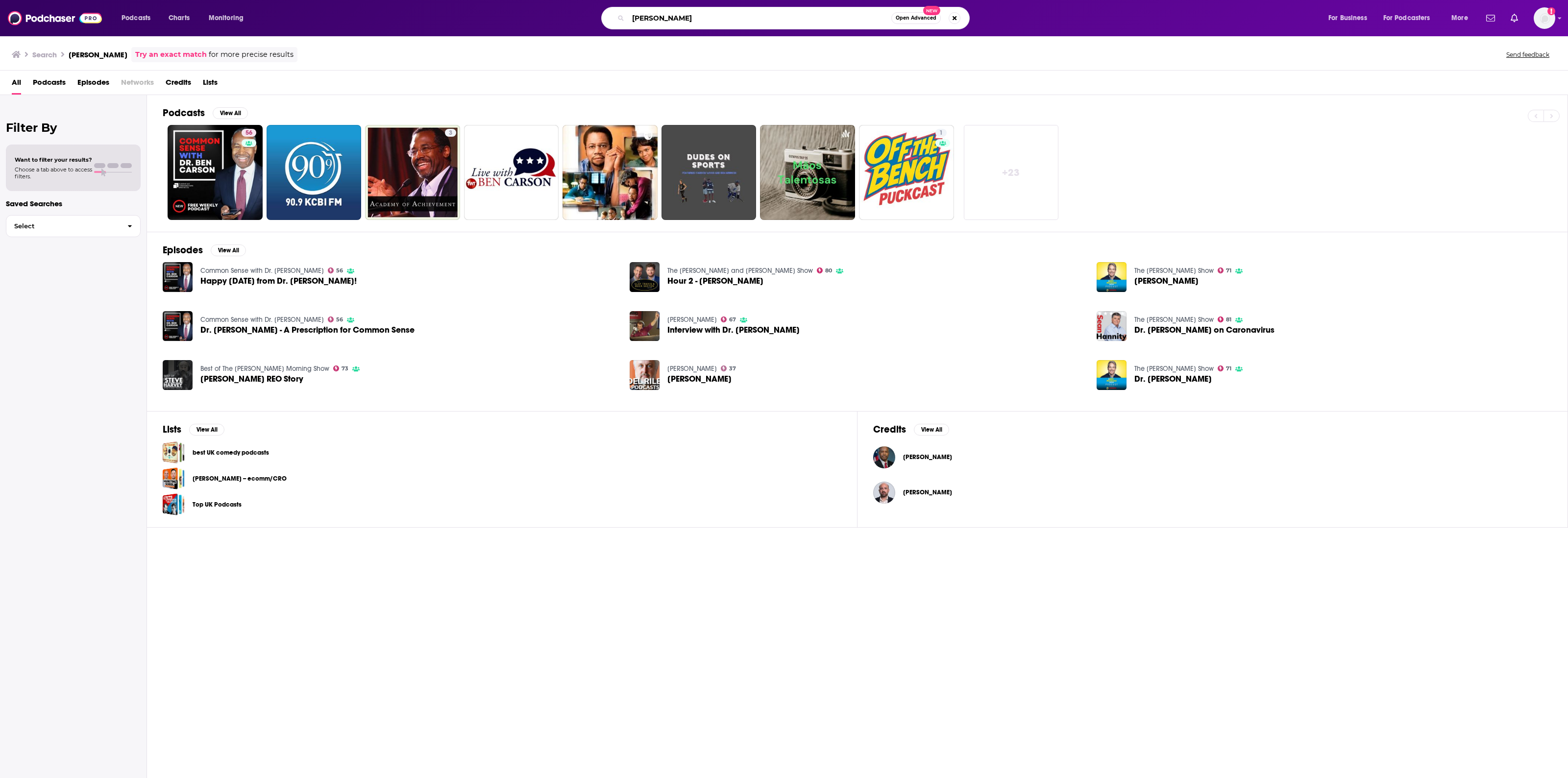
drag, startPoint x: 719, startPoint y: 17, endPoint x: 649, endPoint y: 21, distance: 70.1
click at [649, 21] on input "[PERSON_NAME]" at bounding box center [760, 18] width 263 height 16
type input "[PERSON_NAME]"
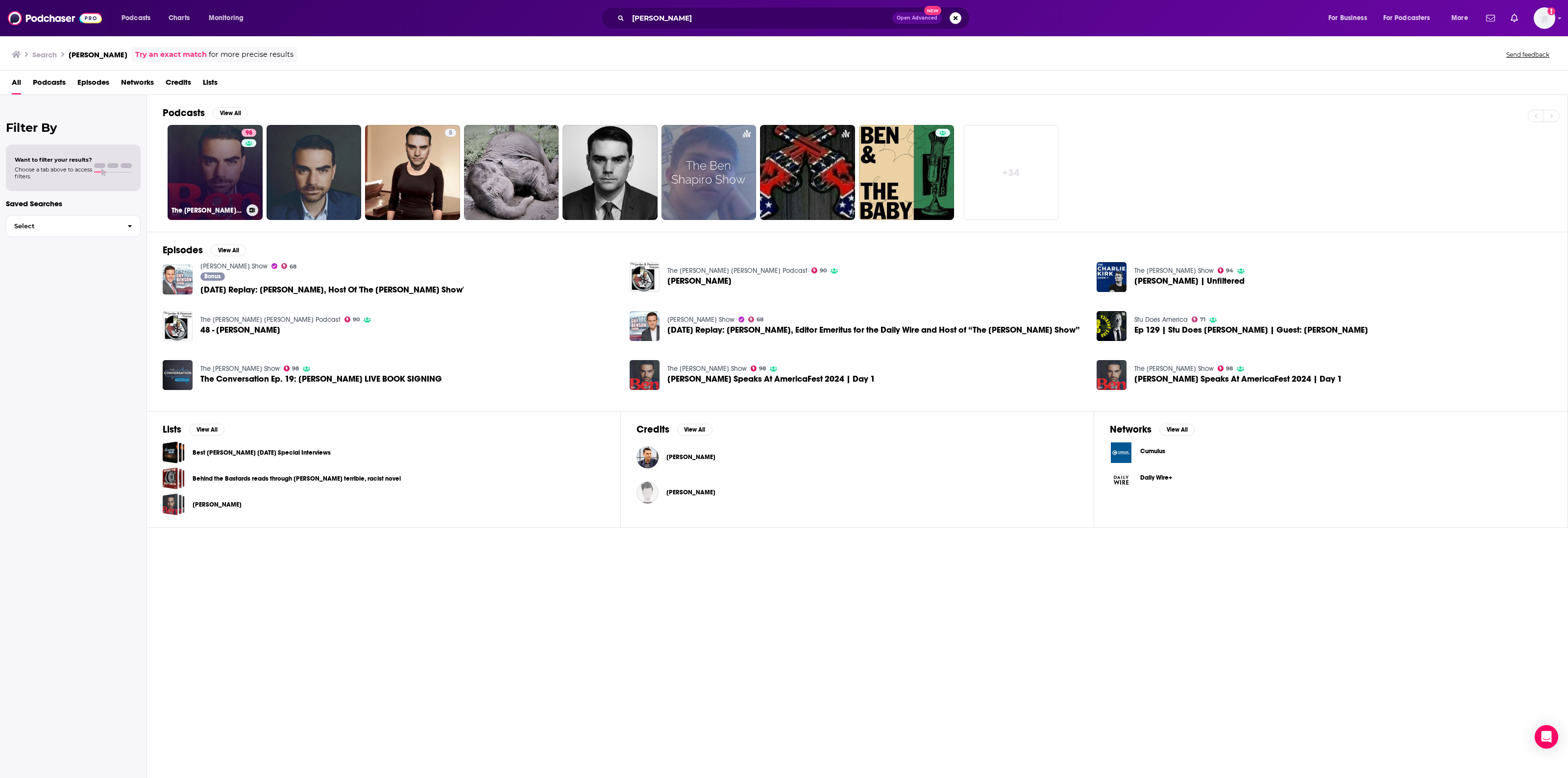
click at [228, 174] on link "98 The [PERSON_NAME] Show" at bounding box center [215, 173] width 95 height 95
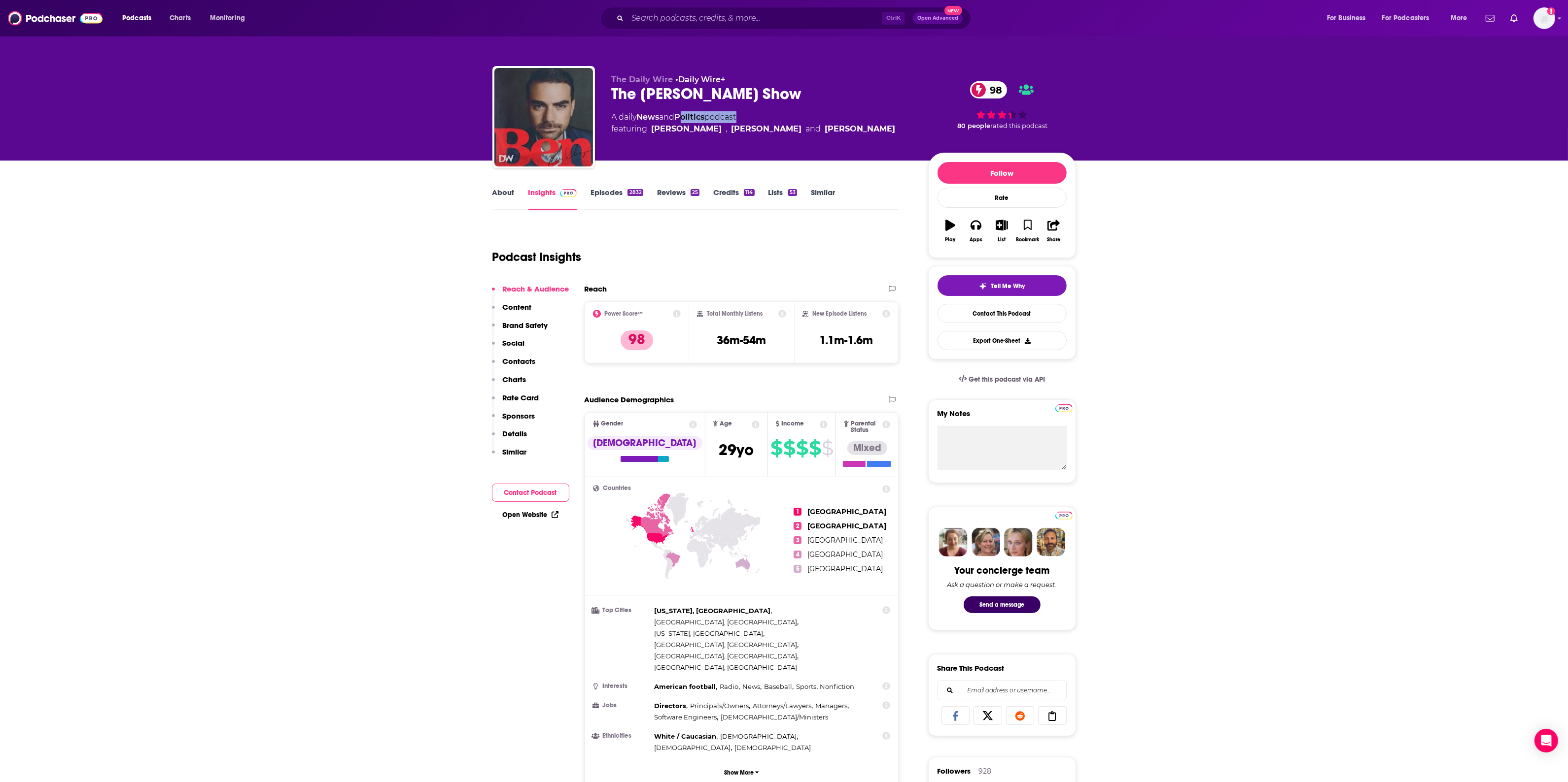
drag, startPoint x: 717, startPoint y: 117, endPoint x: 674, endPoint y: 114, distance: 43.1
click at [677, 114] on div "A daily News and Politics podcast featuring Ben Shapiro , Matt Walsh and Michae…" at bounding box center [753, 123] width 284 height 24
click at [794, 110] on div "The Daily Wire • Daily Wire+ The Ben Shapiro Show 98 A daily News and Politics …" at bounding box center [762, 114] width 301 height 79
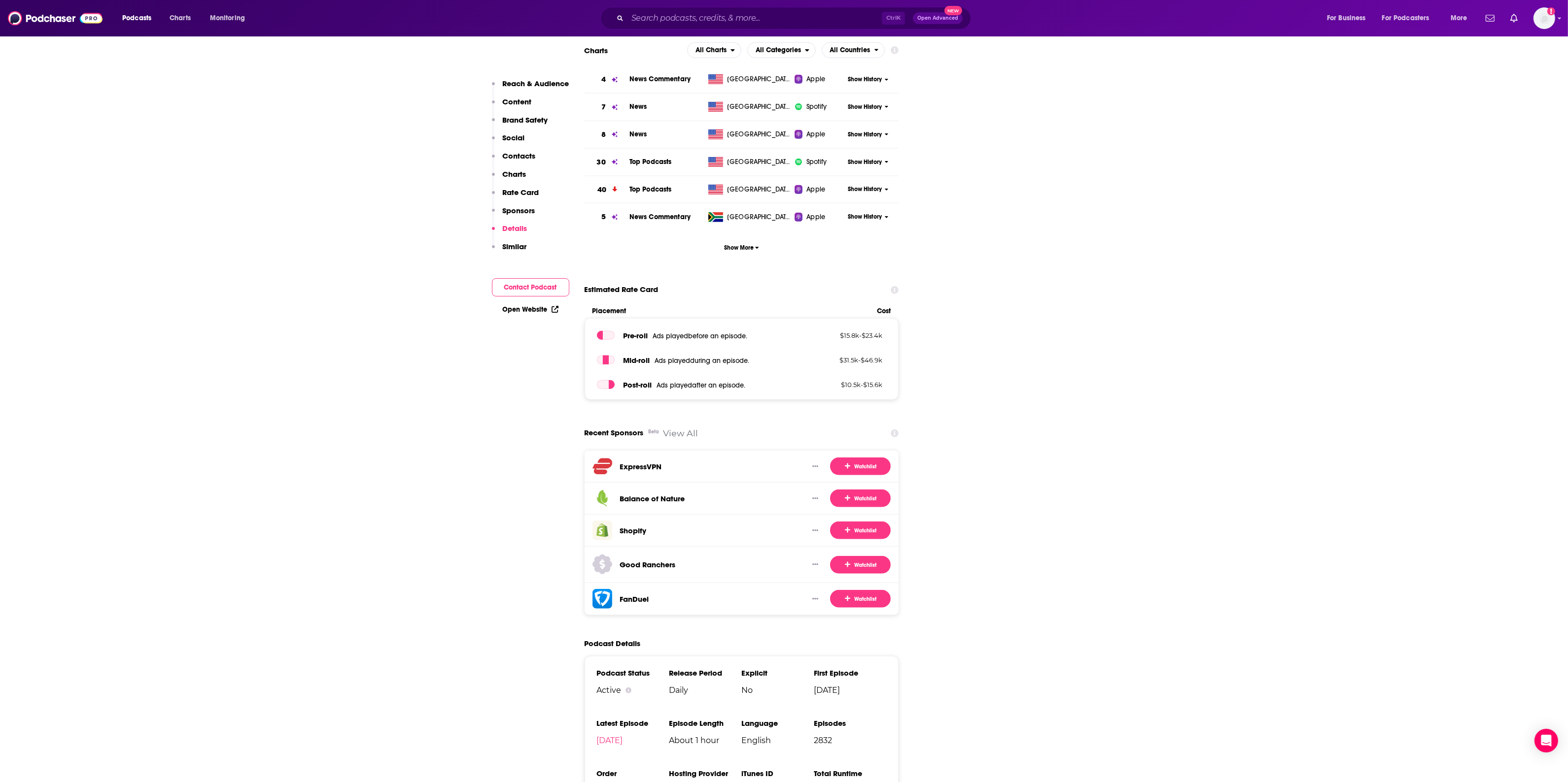
scroll to position [1601, 0]
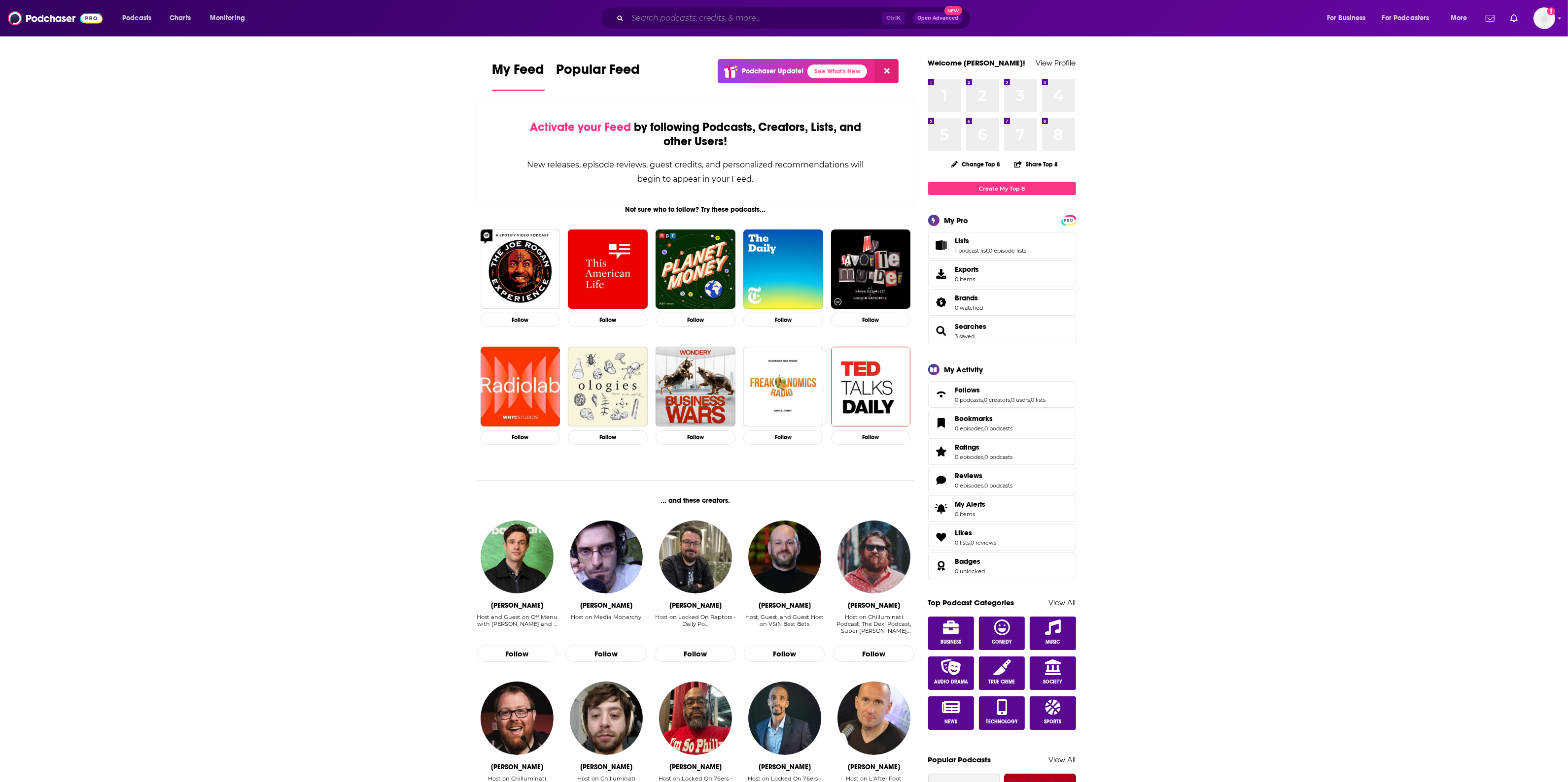
click at [735, 17] on input "Search podcasts, credits, & more..." at bounding box center [755, 18] width 254 height 16
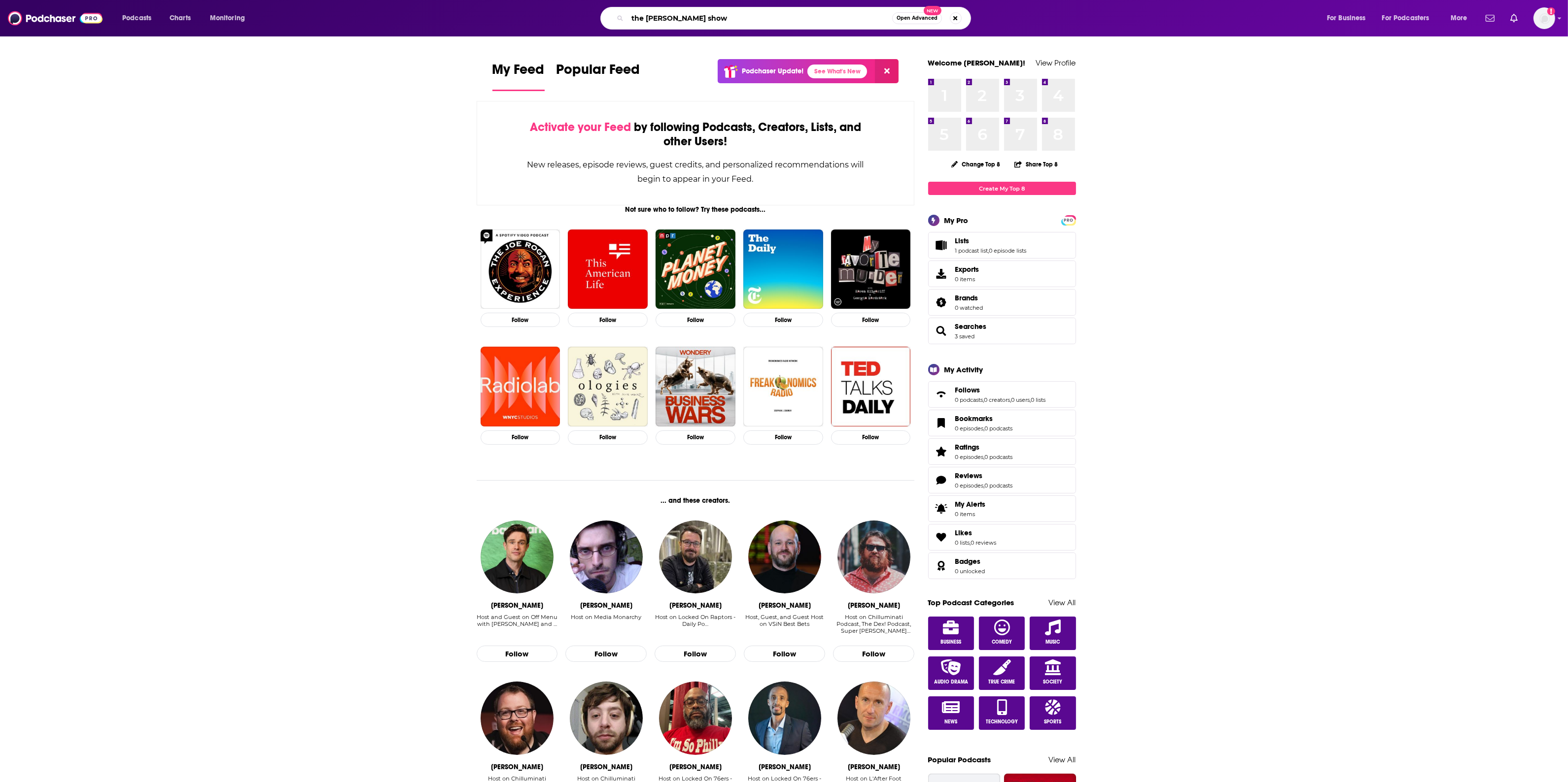
type input "the matt walsh show"
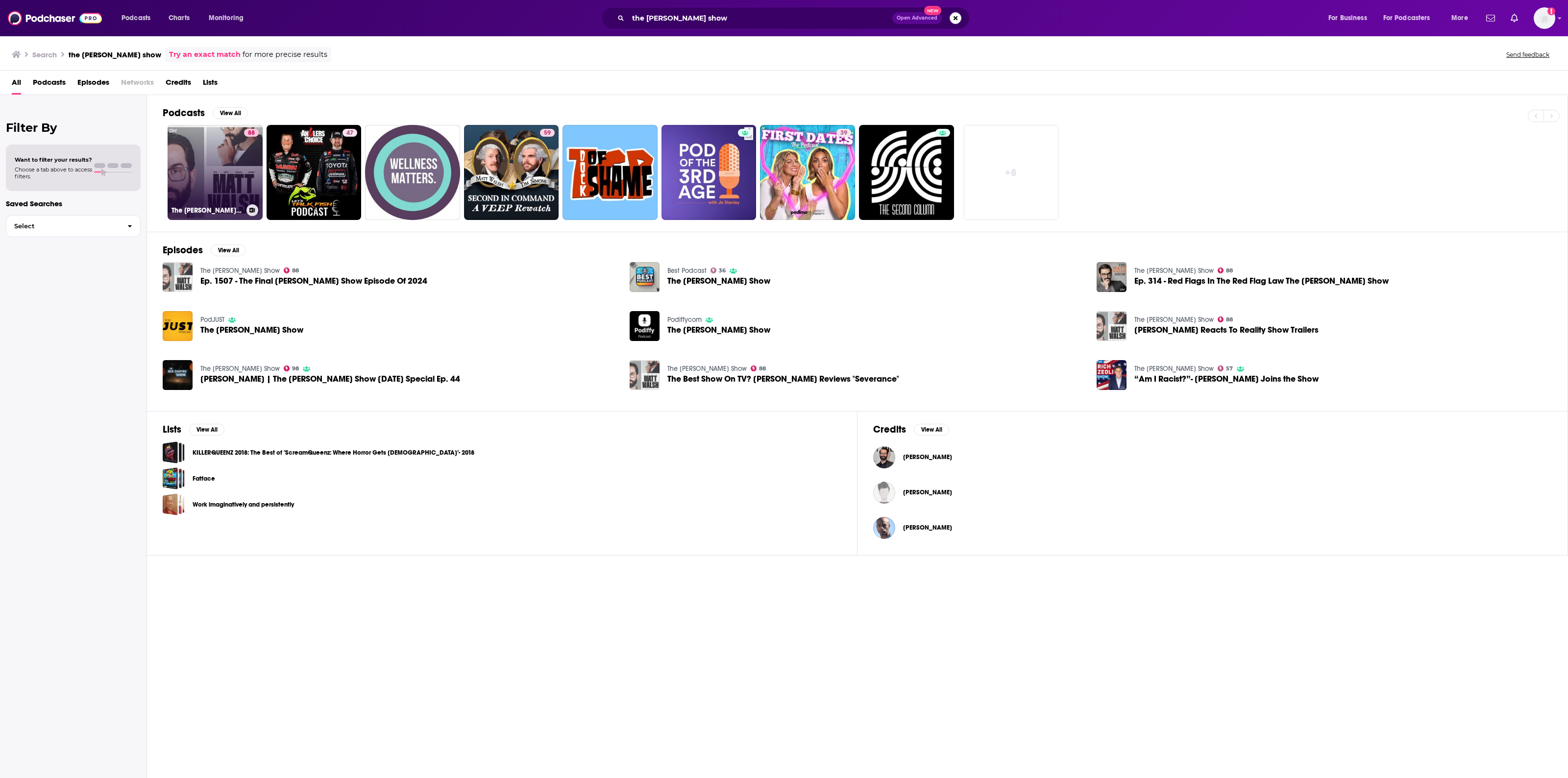
click at [230, 155] on link "88 The Matt Walsh Show" at bounding box center [215, 173] width 95 height 95
